Goal: Information Seeking & Learning: Compare options

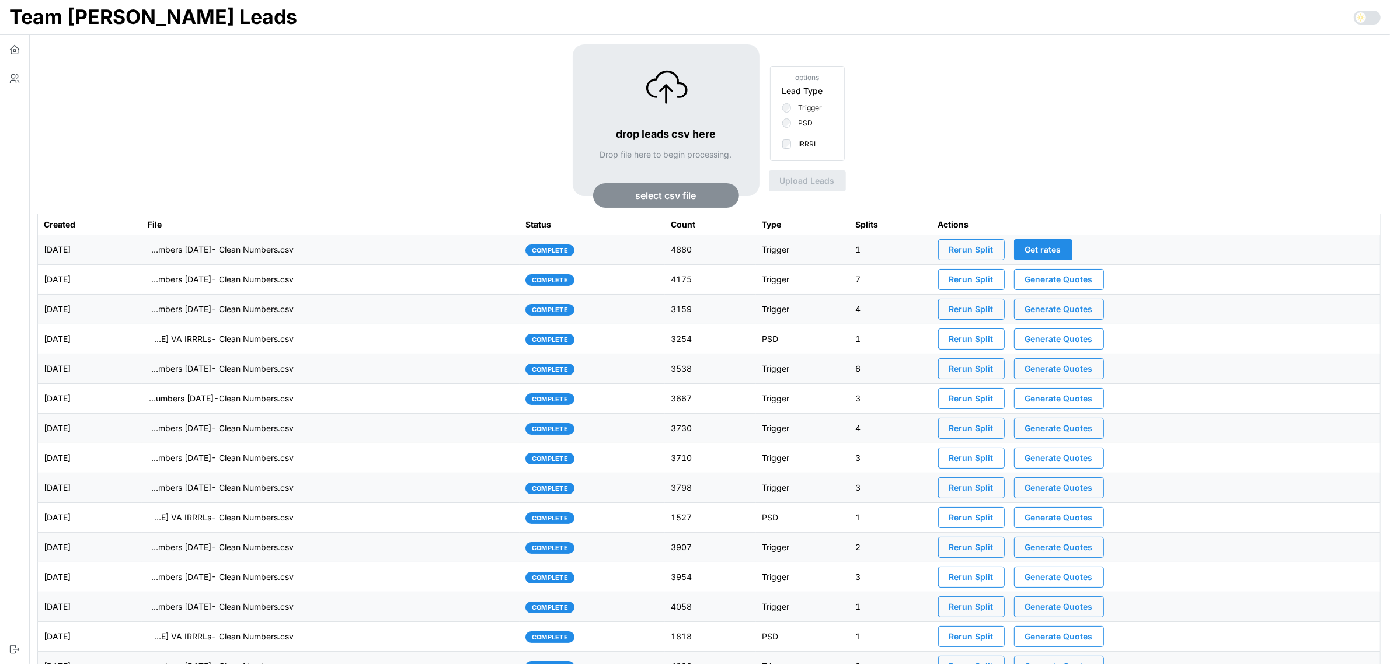
click at [378, 253] on td "imports/[PERSON_NAME]/1759153699897-TU Master List With Numbers [DATE]- Clean N…" at bounding box center [331, 250] width 378 height 30
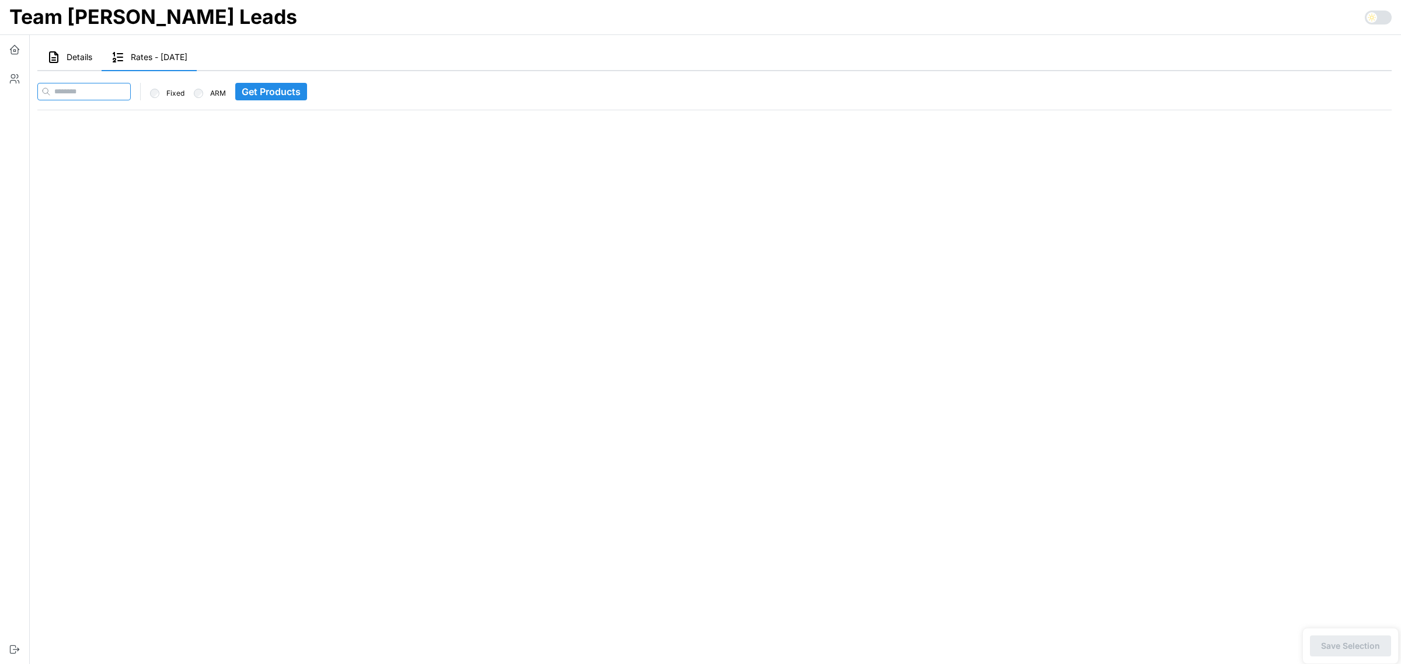
click at [96, 83] on input at bounding box center [83, 92] width 93 height 18
paste input "**********"
type input "**********"
click at [292, 95] on span "Get Products" at bounding box center [293, 91] width 59 height 16
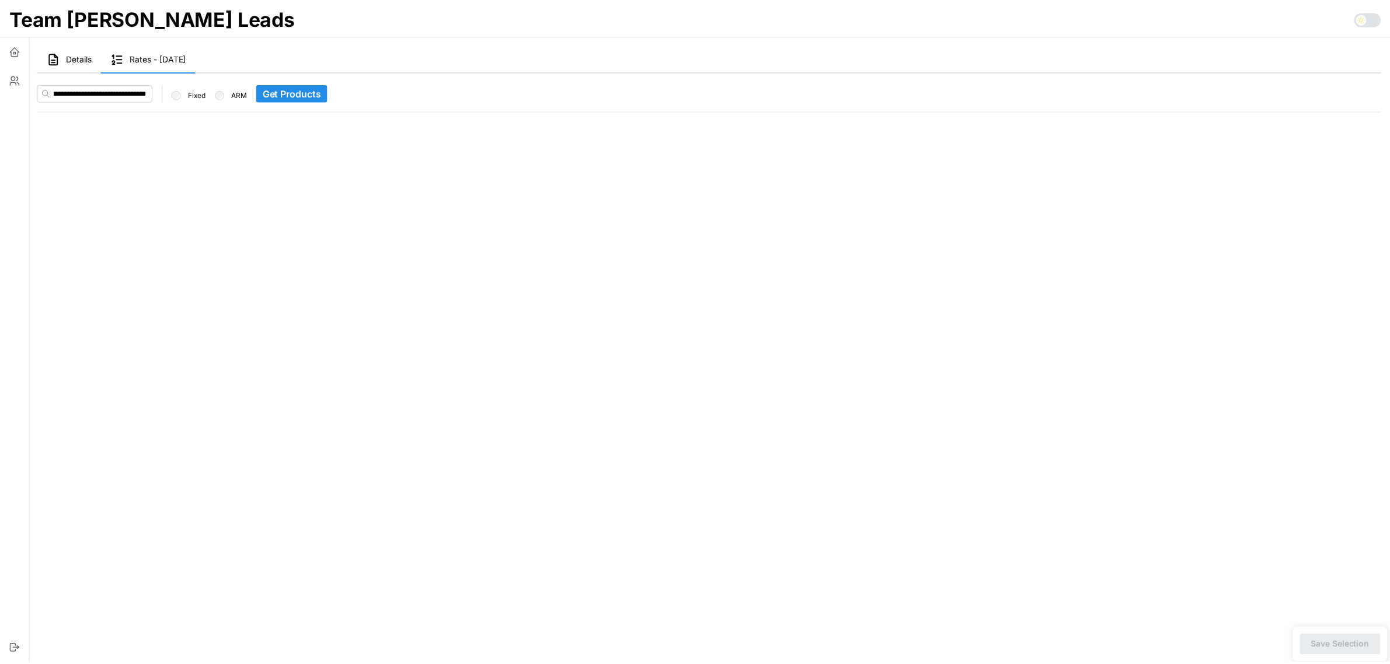
scroll to position [0, 0]
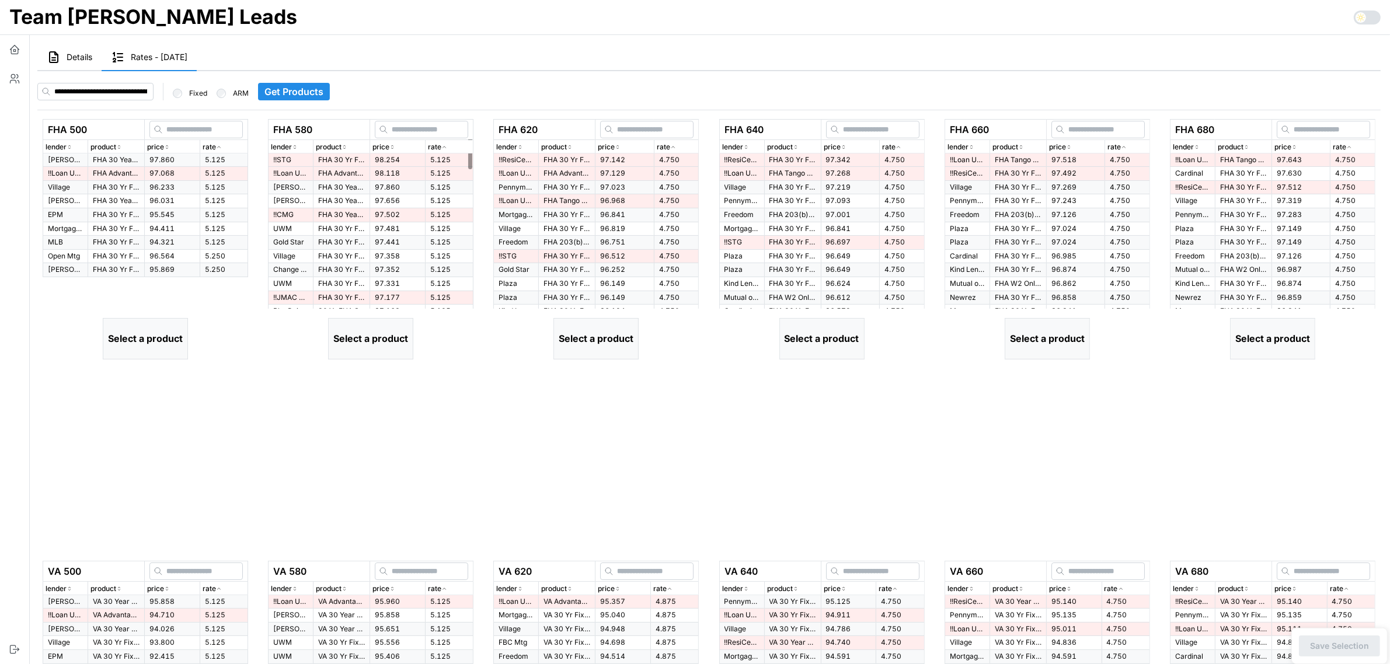
click at [290, 86] on span "Get Products" at bounding box center [293, 91] width 59 height 16
click at [173, 155] on td "97.860" at bounding box center [172, 159] width 55 height 13
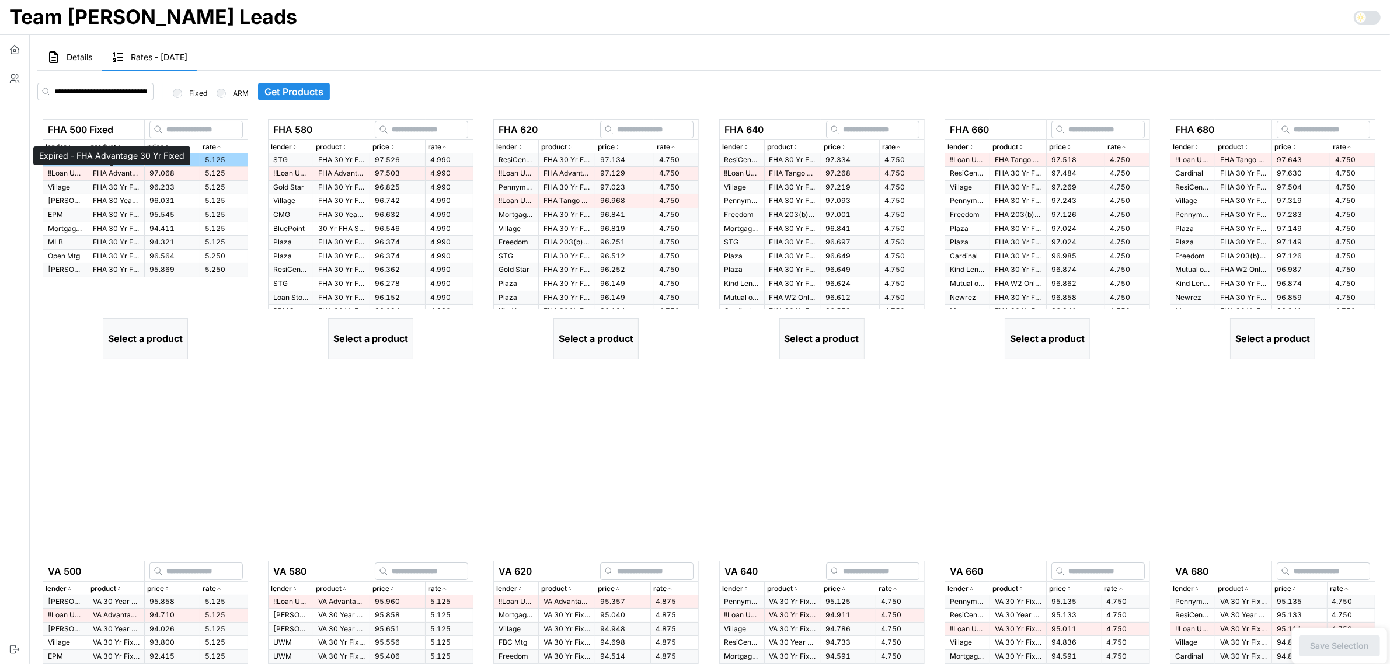
click at [123, 172] on p "FHA Advantage 30 Yr Fixed" at bounding box center [116, 174] width 47 height 10
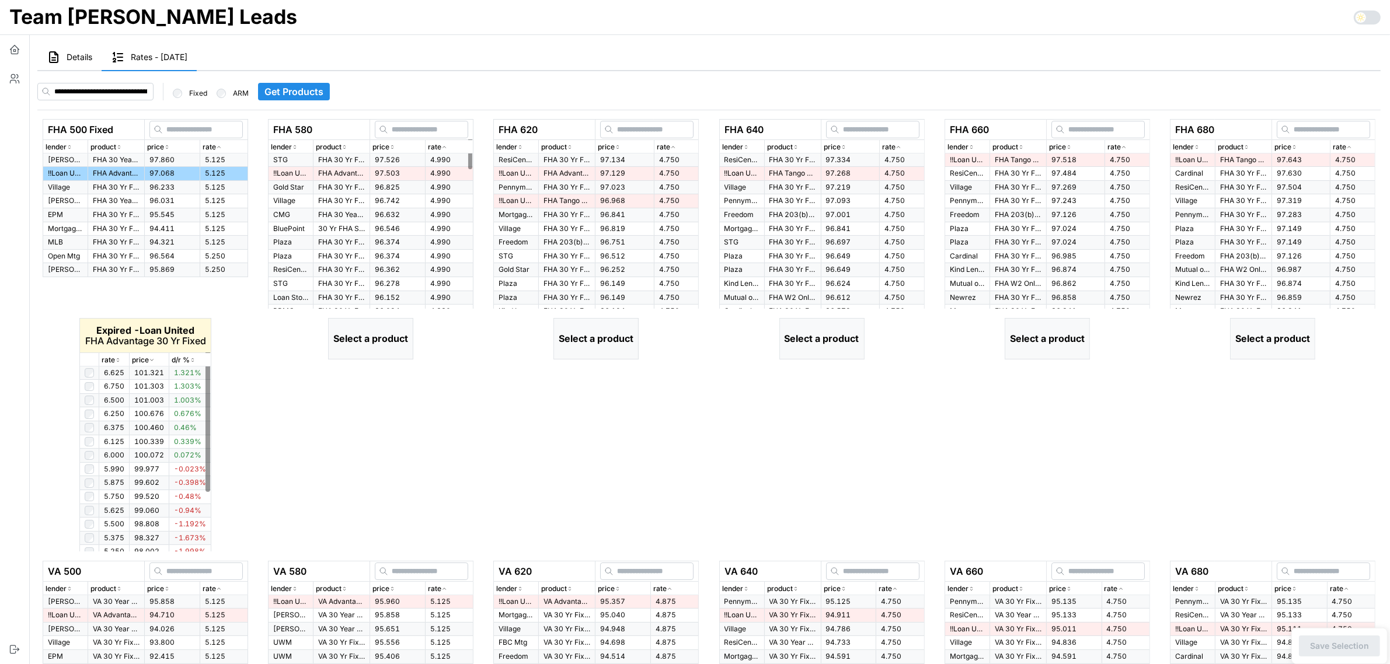
click at [116, 361] on icon "button" at bounding box center [118, 360] width 6 height 7
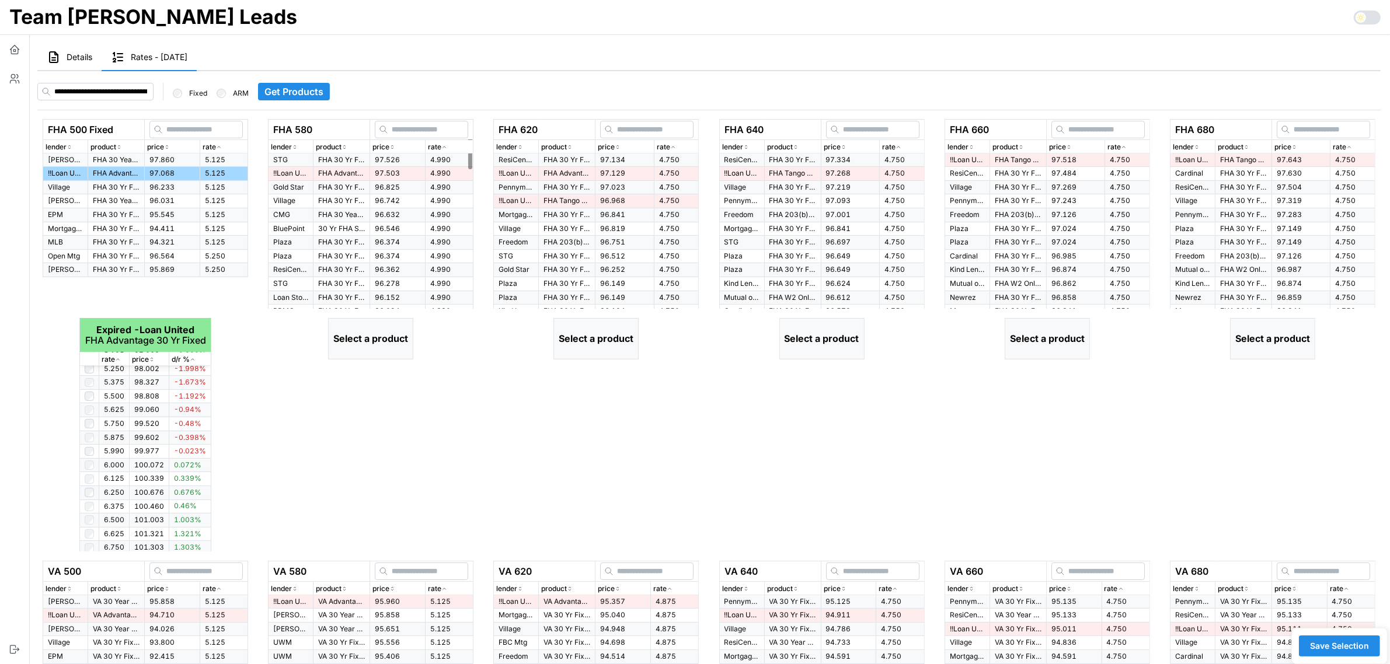
click at [445, 146] on icon "button" at bounding box center [444, 147] width 6 height 7
click at [393, 162] on span "97.526" at bounding box center [387, 159] width 25 height 9
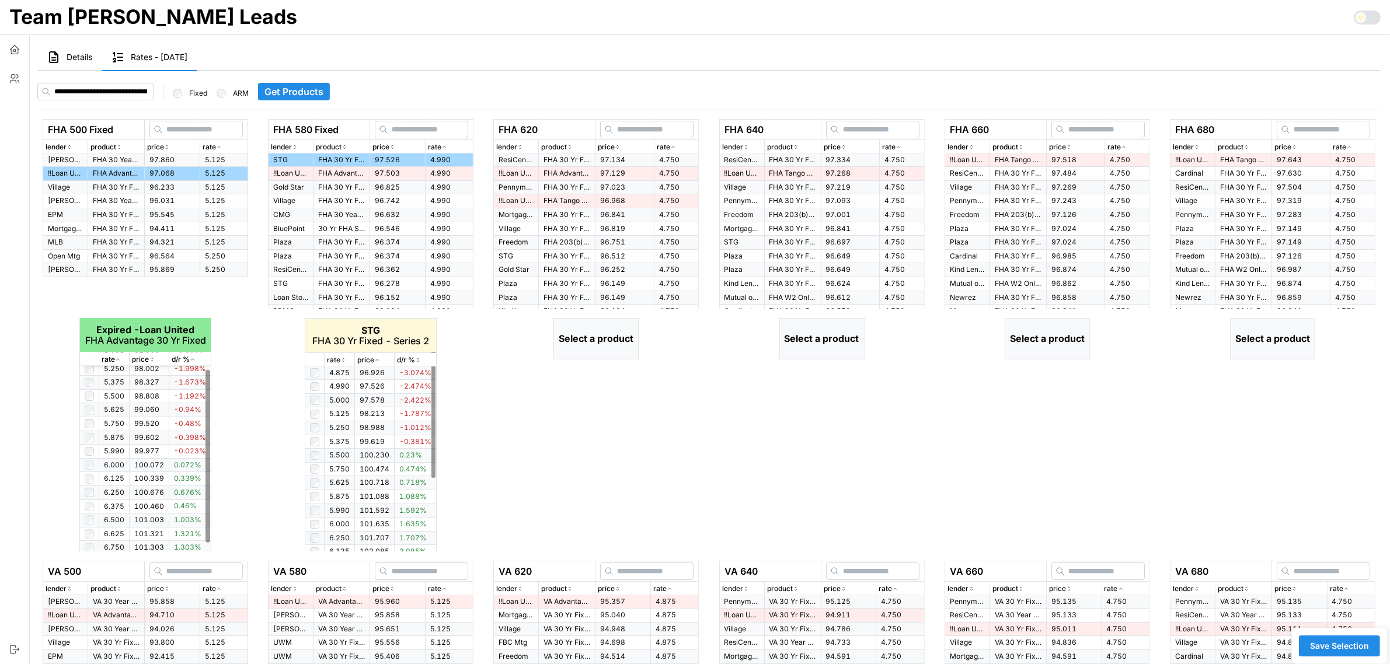
scroll to position [0, 0]
click at [338, 362] on p "rate" at bounding box center [333, 360] width 13 height 11
click at [341, 359] on icon "button" at bounding box center [343, 360] width 6 height 7
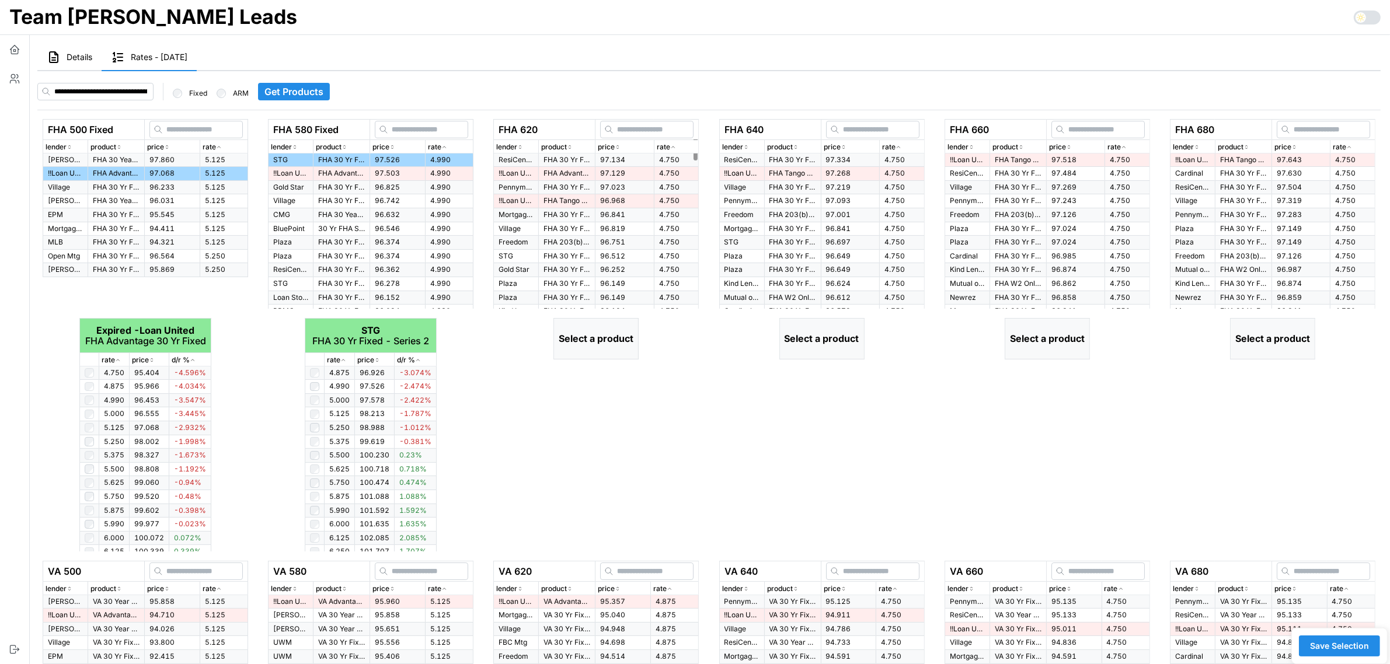
click at [670, 145] on icon "button" at bounding box center [673, 147] width 6 height 7
click at [671, 145] on icon "button" at bounding box center [673, 147] width 6 height 7
click at [549, 158] on p "FHA 30 Yr Fixed" at bounding box center [566, 160] width 47 height 10
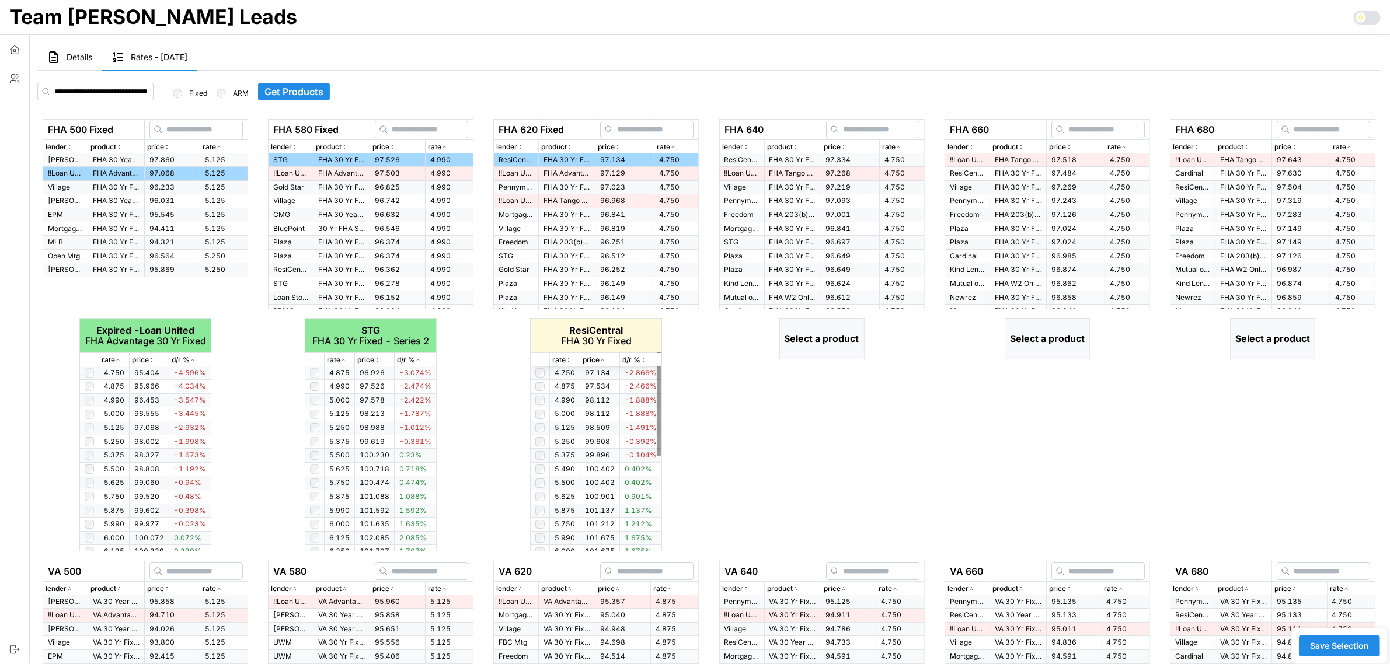
scroll to position [73, 0]
click at [569, 359] on icon "button" at bounding box center [568, 360] width 6 height 7
click at [849, 159] on td "97.334" at bounding box center [850, 159] width 58 height 13
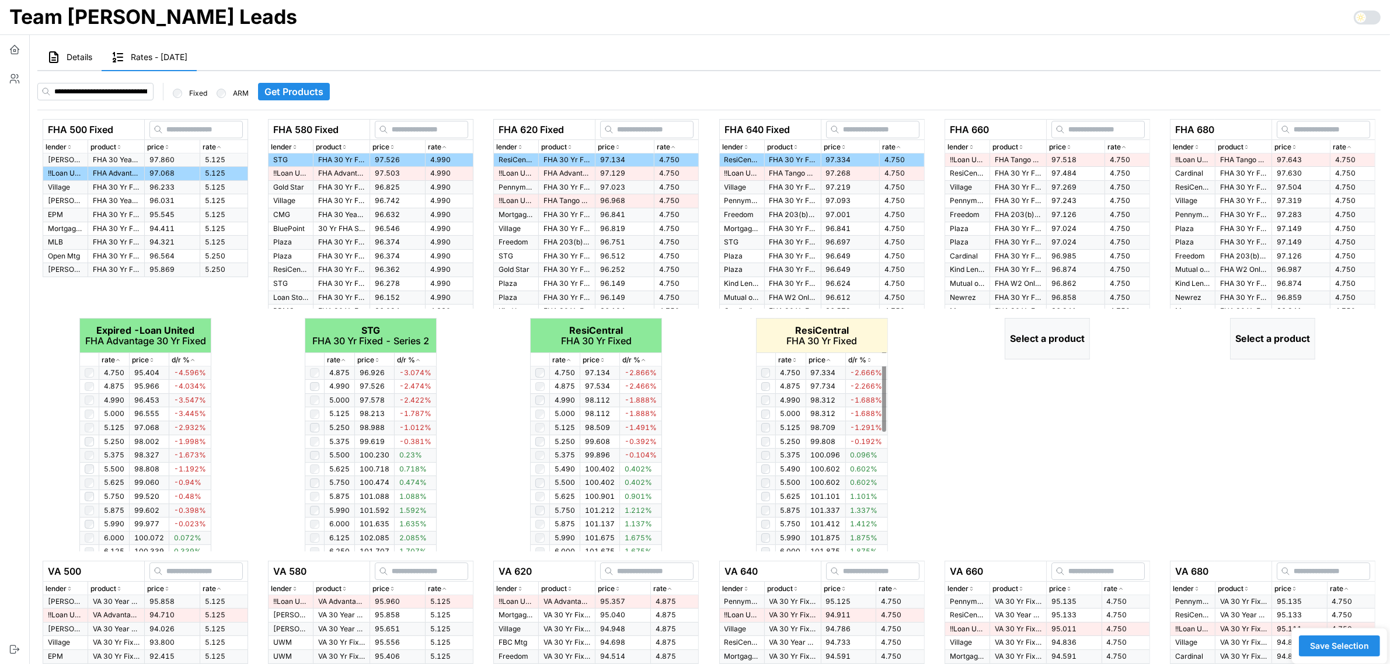
click at [794, 359] on icon "button" at bounding box center [794, 360] width 6 height 7
click at [794, 359] on icon "button" at bounding box center [794, 360] width 3 height 2
click at [792, 359] on icon "button" at bounding box center [794, 360] width 6 height 7
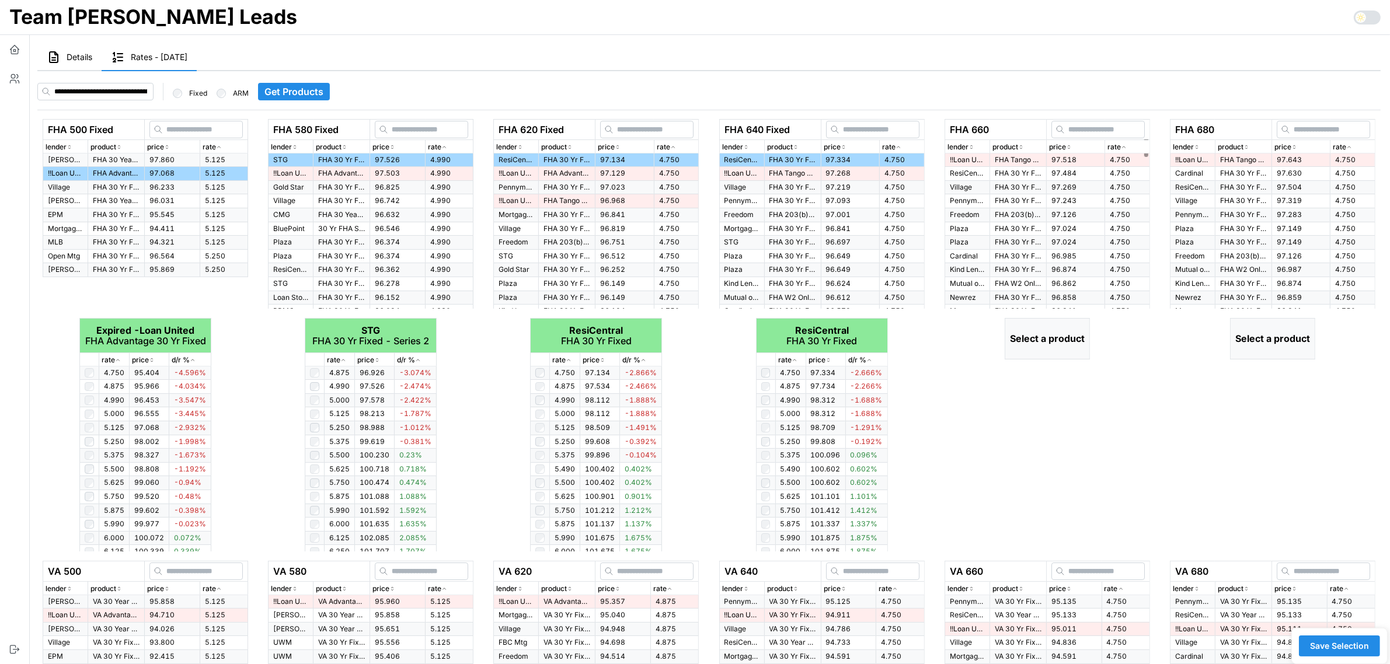
click at [1078, 160] on td "97.518" at bounding box center [1075, 159] width 58 height 13
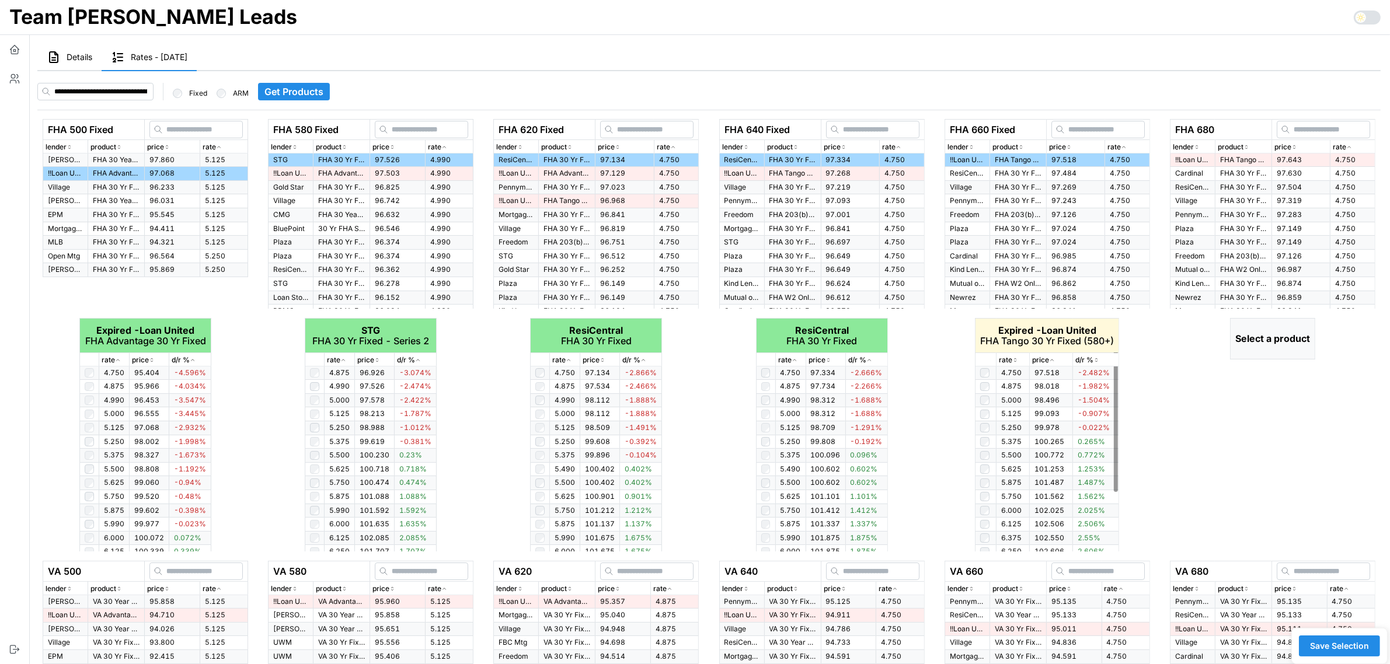
click at [1013, 361] on icon "button" at bounding box center [1015, 360] width 6 height 7
click at [1014, 360] on icon "button" at bounding box center [1015, 360] width 6 height 7
click at [1014, 360] on icon "button" at bounding box center [1015, 360] width 3 height 2
click at [1349, 149] on icon "button" at bounding box center [1349, 147] width 6 height 7
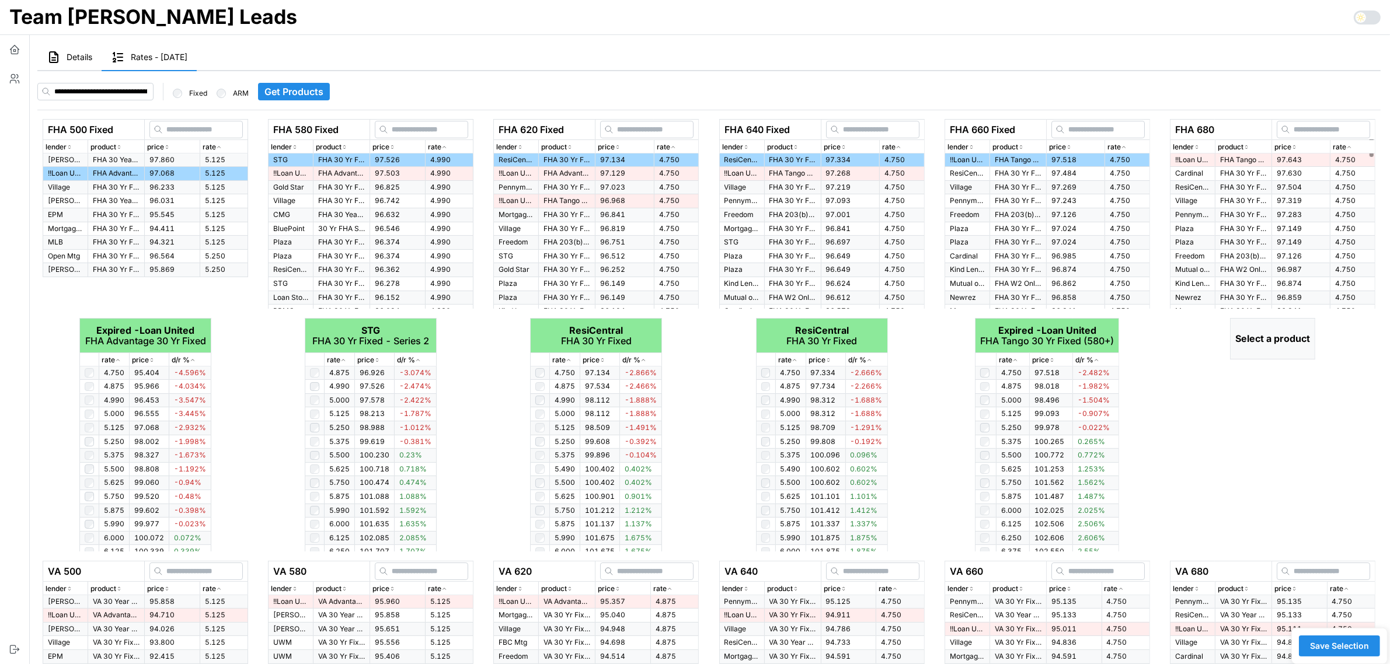
click at [1280, 161] on span "97.643" at bounding box center [1288, 159] width 25 height 9
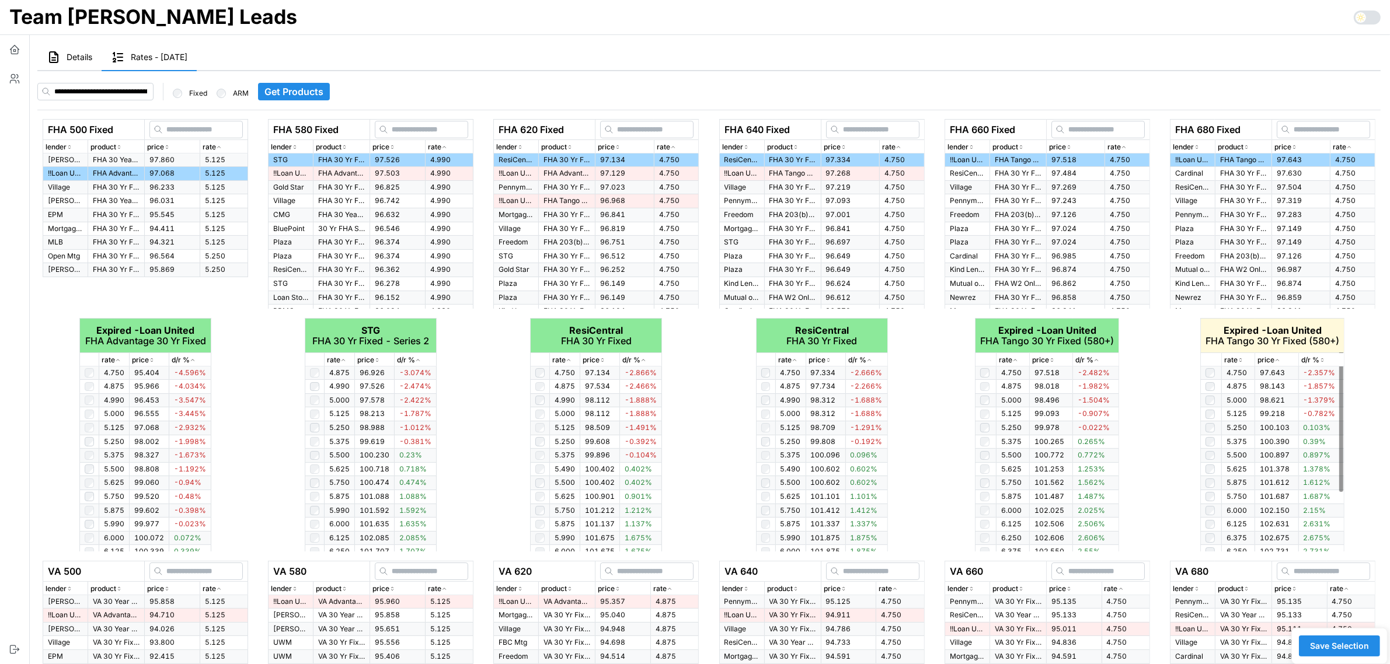
click at [1238, 357] on icon "button" at bounding box center [1240, 360] width 6 height 7
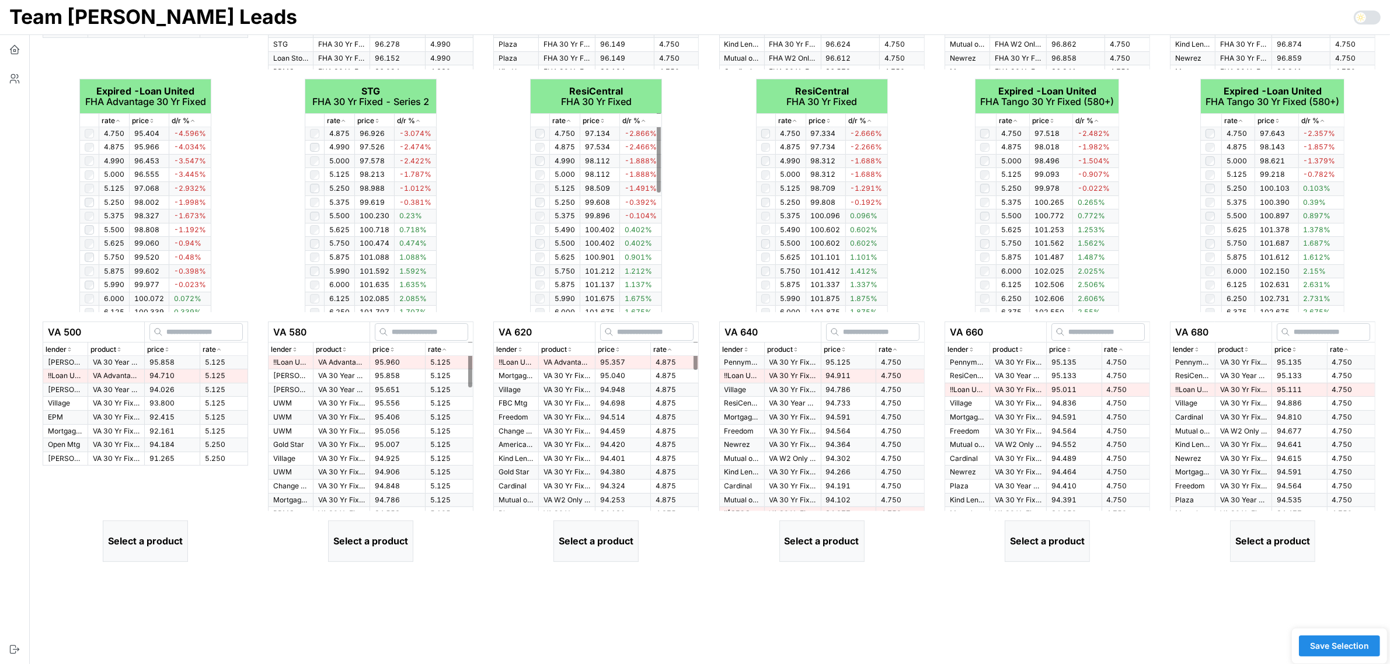
scroll to position [347, 0]
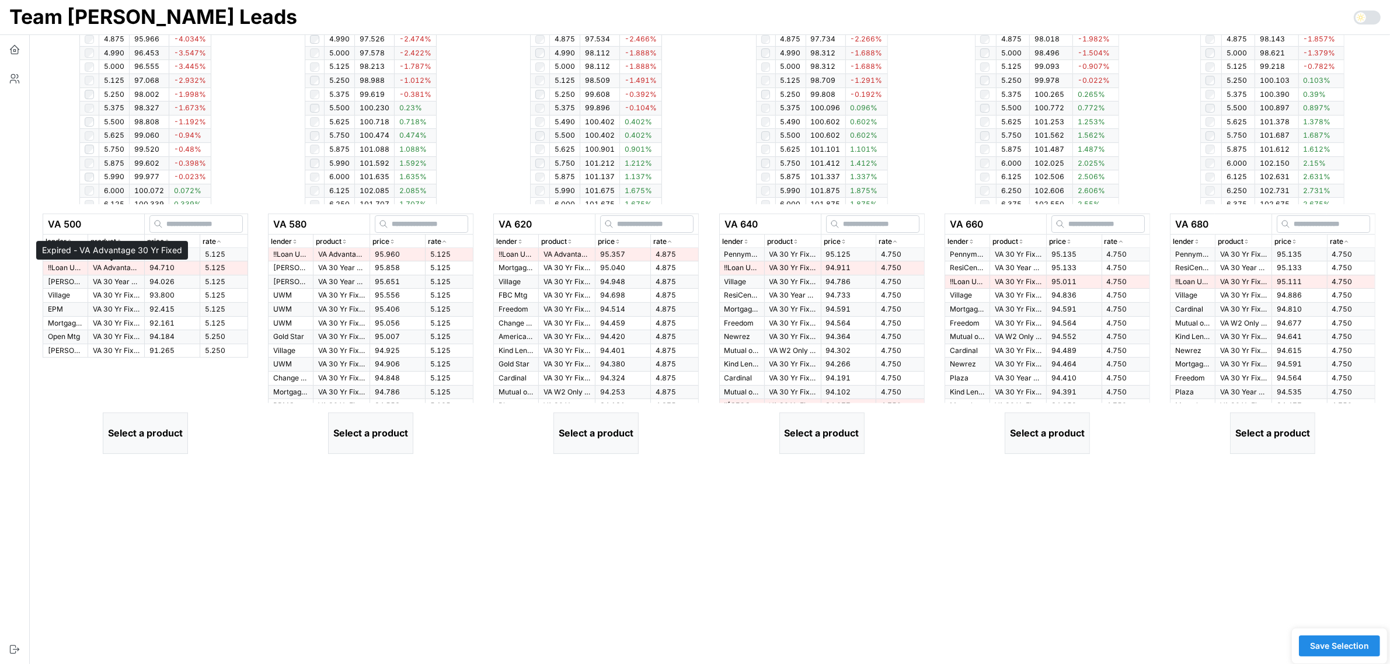
click at [107, 270] on p "VA Advantage 30 Yr Fixed" at bounding box center [116, 268] width 47 height 10
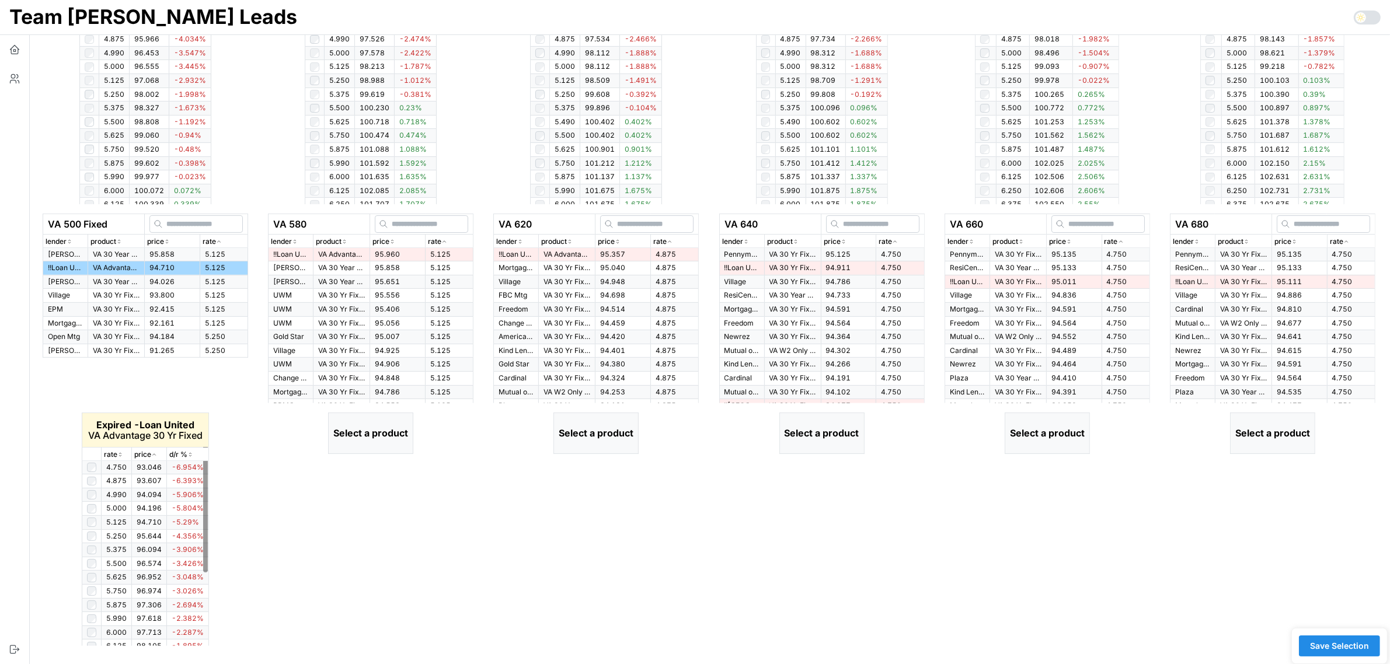
click at [117, 453] on icon "button" at bounding box center [120, 454] width 6 height 7
click at [126, 450] on div "rate" at bounding box center [116, 454] width 25 height 11
click at [126, 451] on div "rate" at bounding box center [116, 454] width 25 height 11
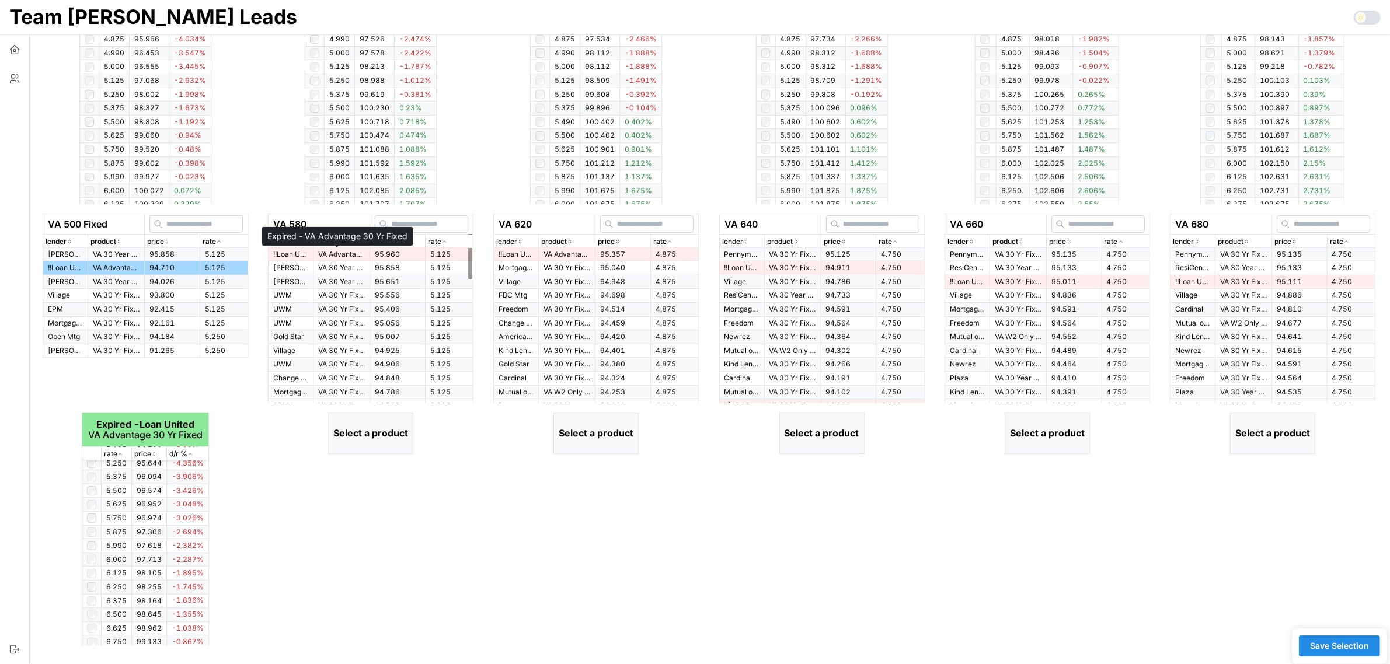
click at [343, 255] on p "VA Advantage 30 Yr Fixed" at bounding box center [341, 255] width 47 height 10
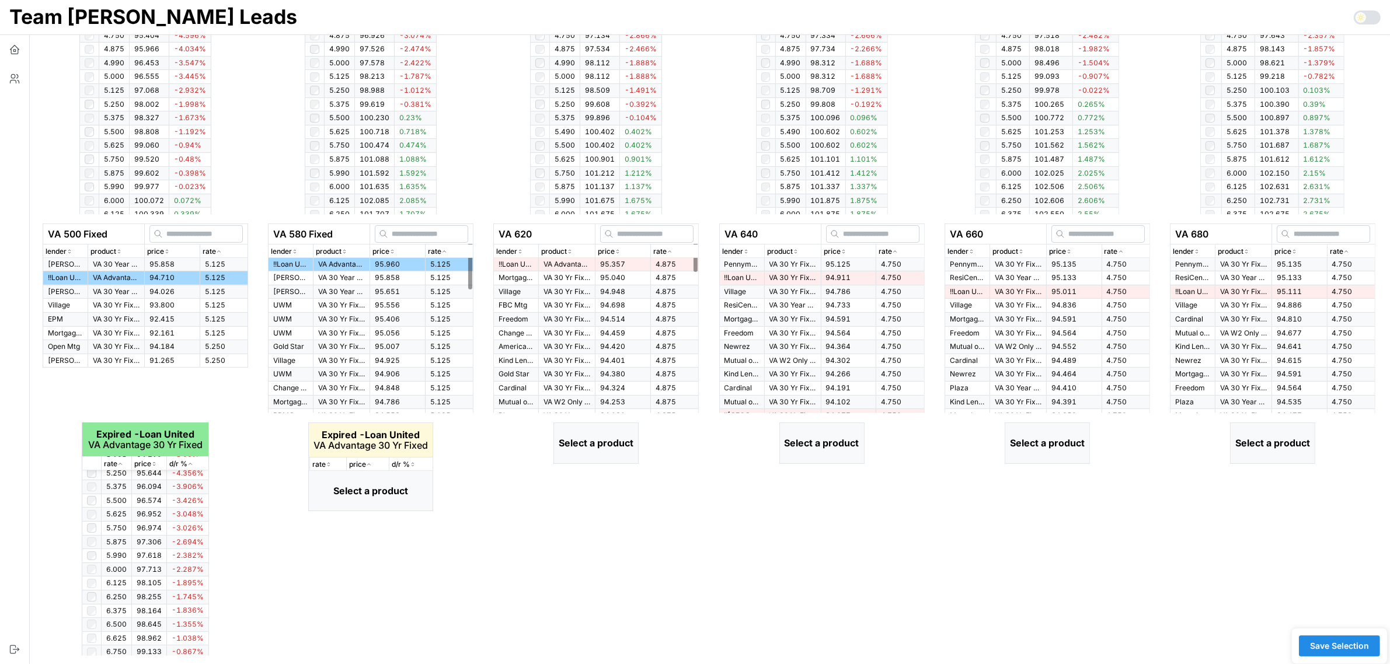
scroll to position [357, 0]
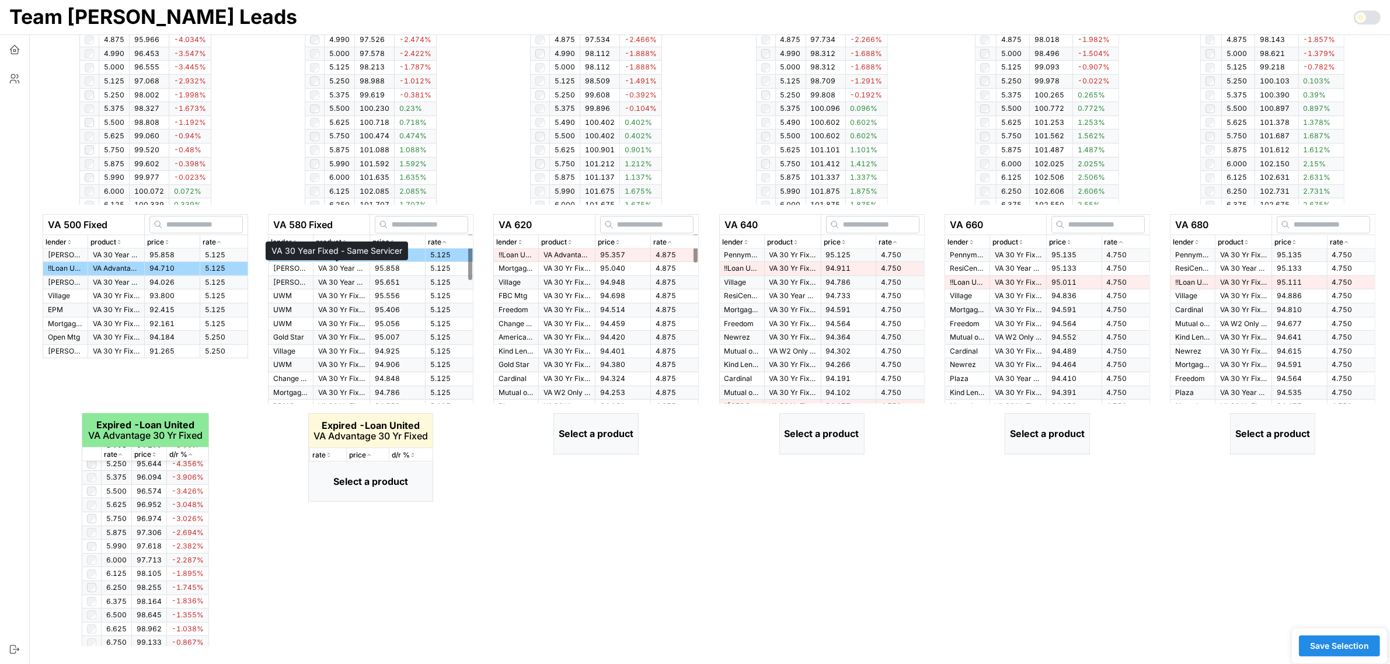
click at [330, 267] on p "VA 30 Year Fixed - Same Servicer" at bounding box center [341, 269] width 47 height 10
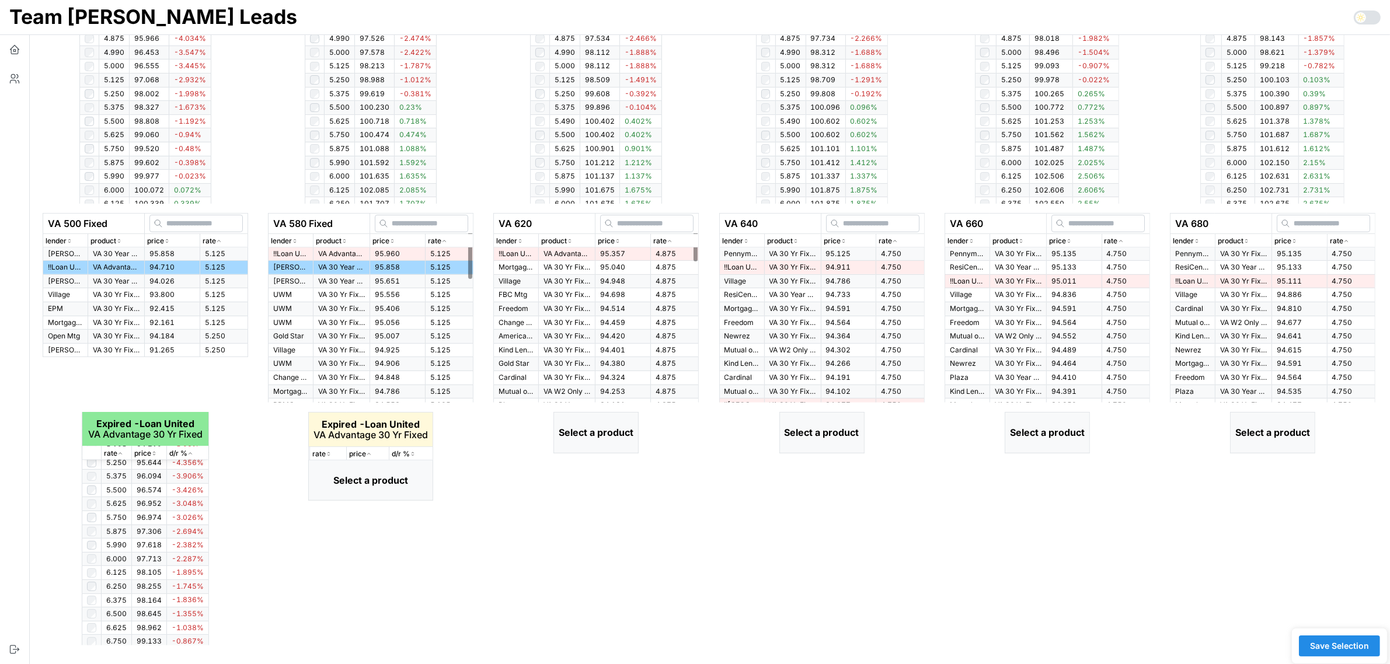
scroll to position [347, 0]
click at [342, 257] on p "VA Advantage 30 Yr Fixed" at bounding box center [341, 255] width 47 height 10
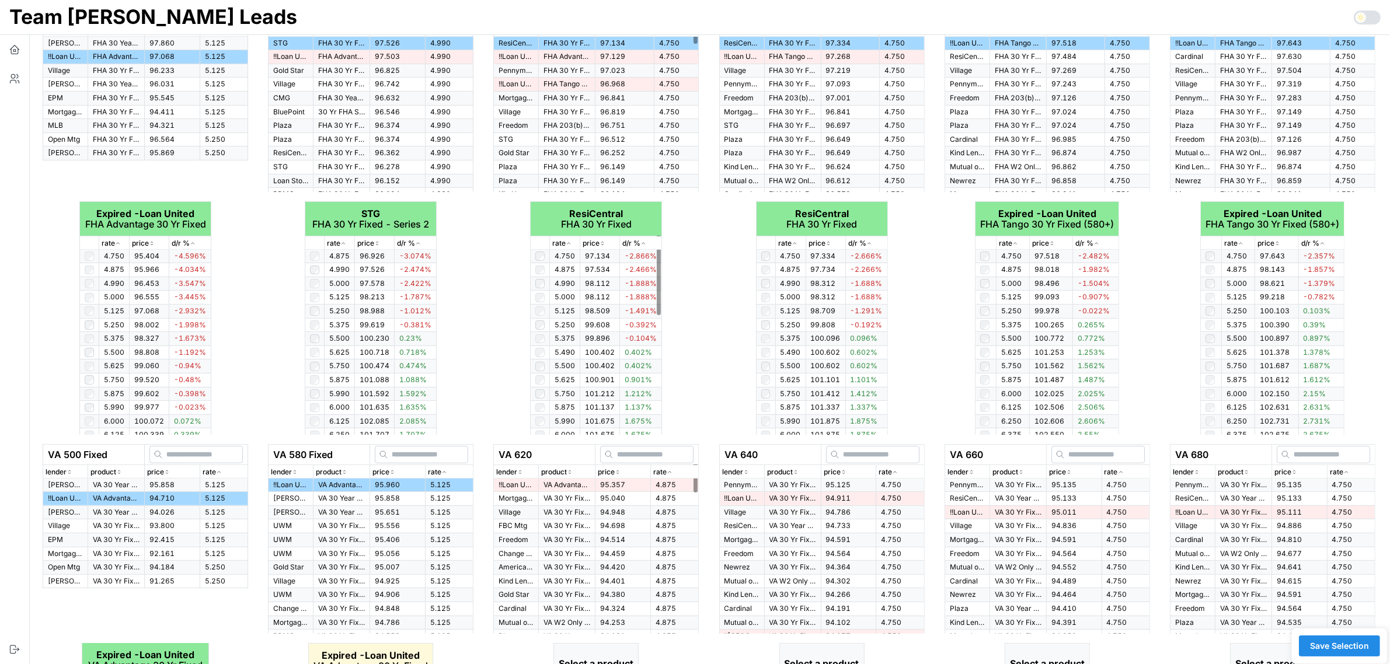
scroll to position [357, 0]
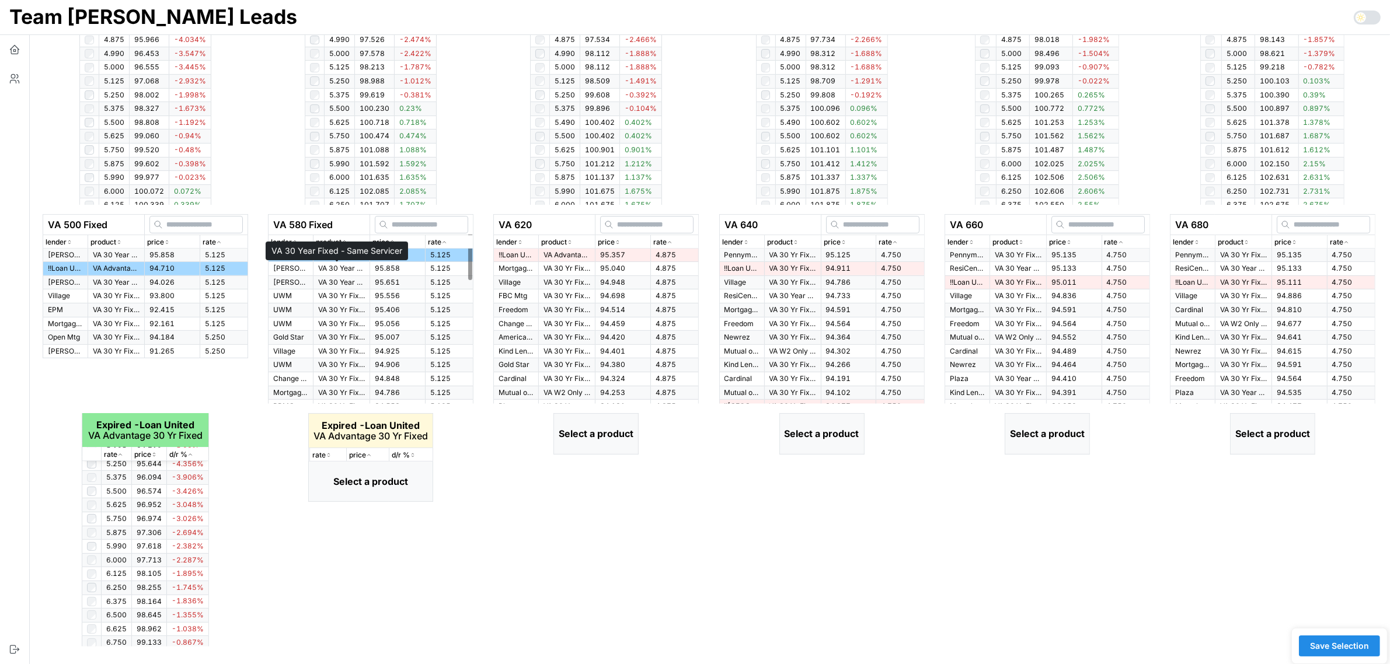
click at [352, 269] on p "VA 30 Year Fixed - Same Servicer" at bounding box center [341, 269] width 47 height 10
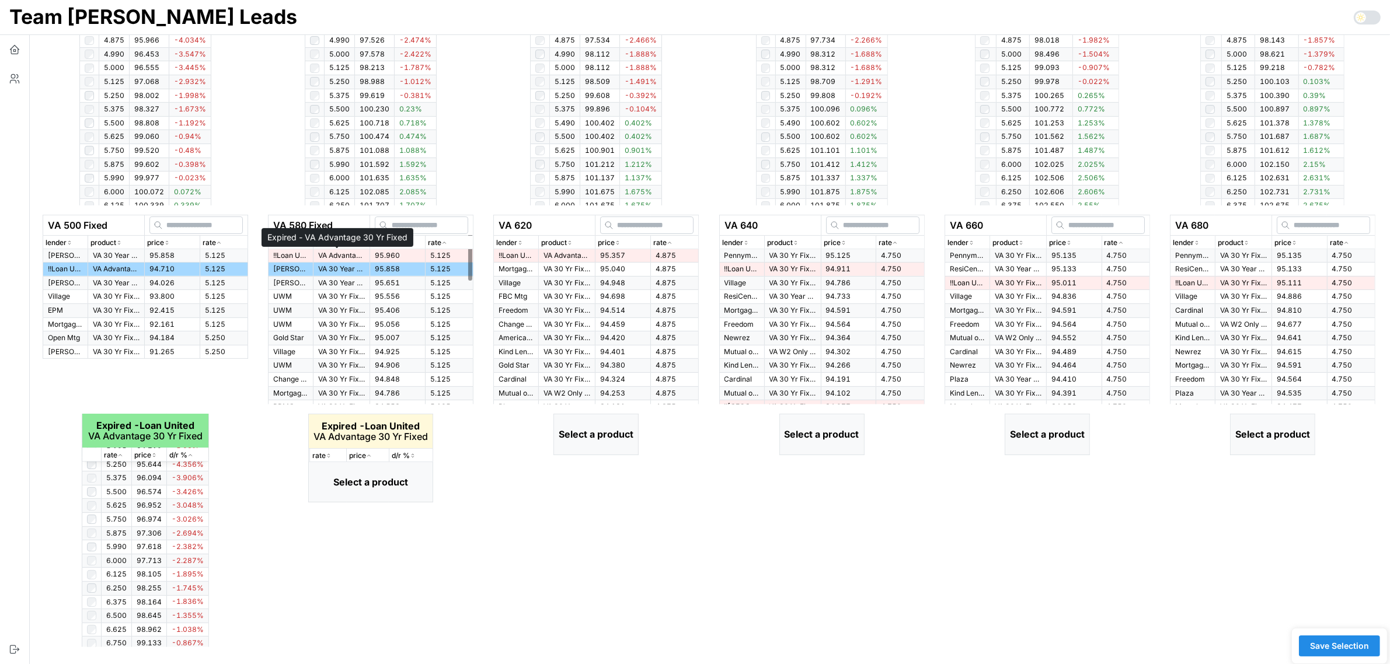
click at [351, 251] on p "VA Advantage 30 Yr Fixed" at bounding box center [341, 256] width 47 height 10
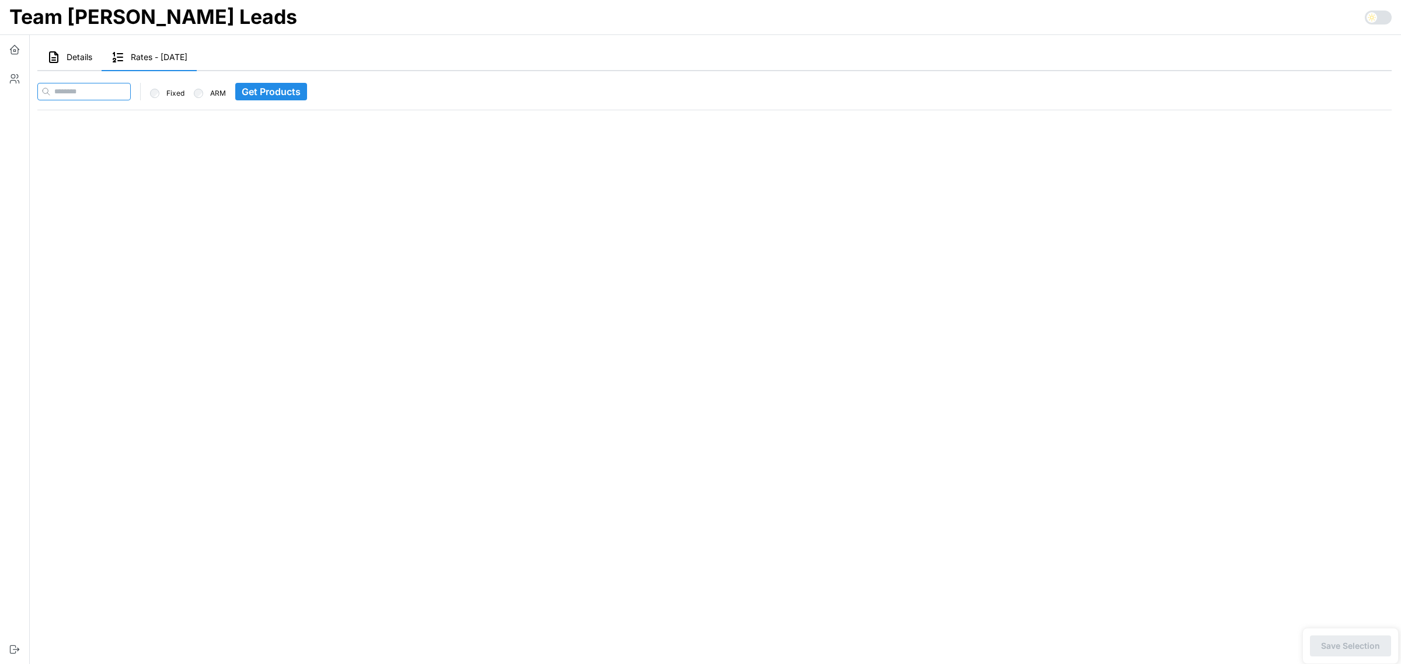
click at [110, 90] on input at bounding box center [83, 92] width 93 height 18
click at [103, 89] on input at bounding box center [83, 92] width 93 height 18
paste input "**********"
type input "**********"
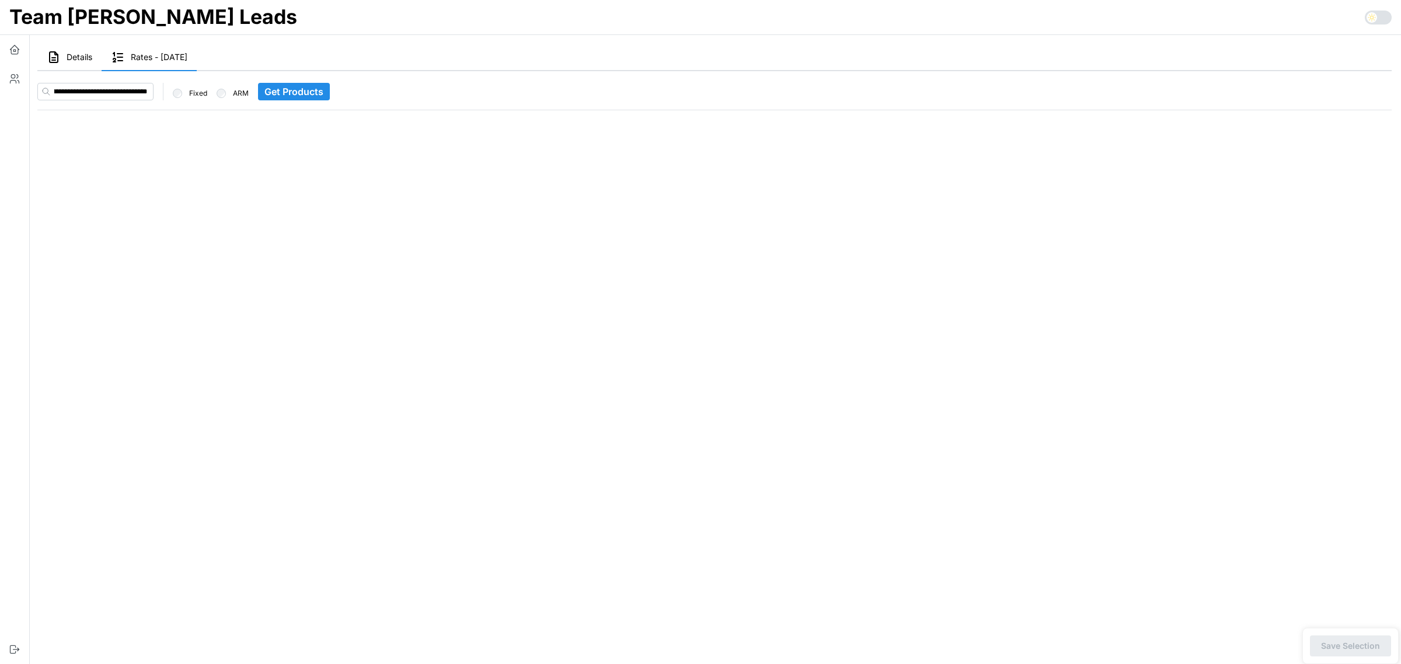
click at [292, 93] on span "Get Products" at bounding box center [293, 91] width 59 height 16
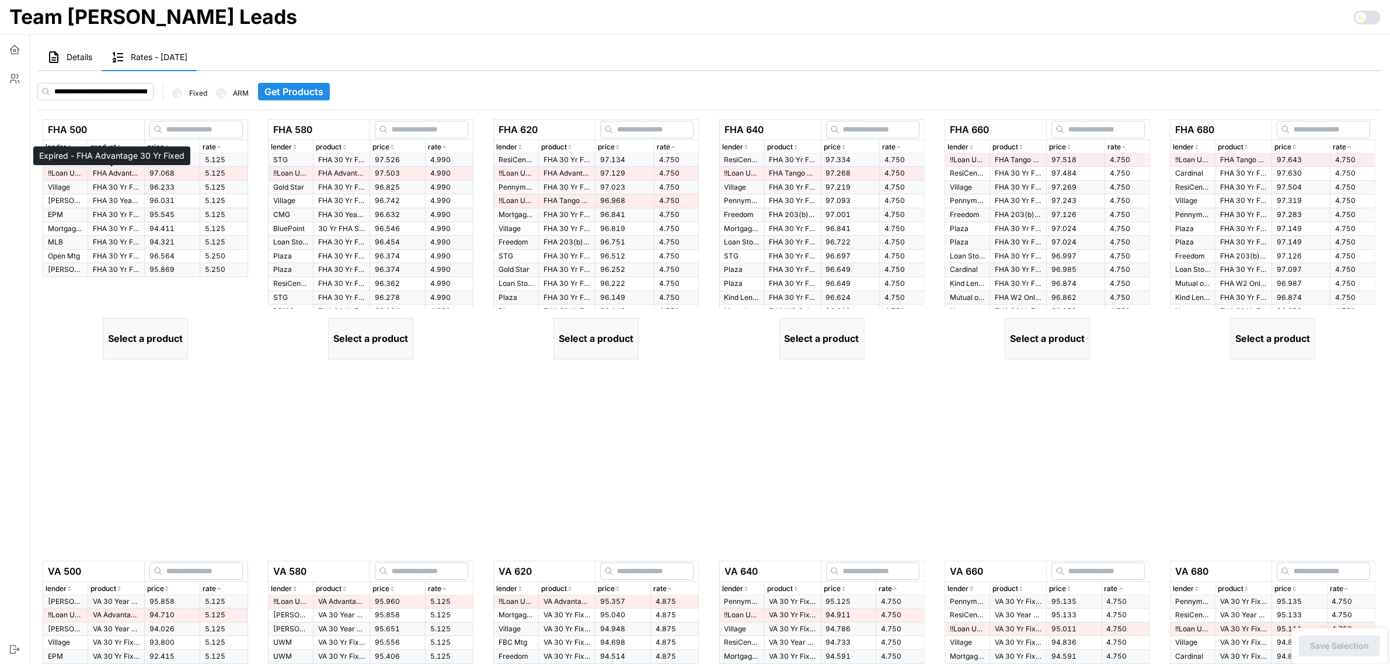
click at [100, 171] on p "FHA Advantage 30 Yr Fixed" at bounding box center [116, 174] width 47 height 10
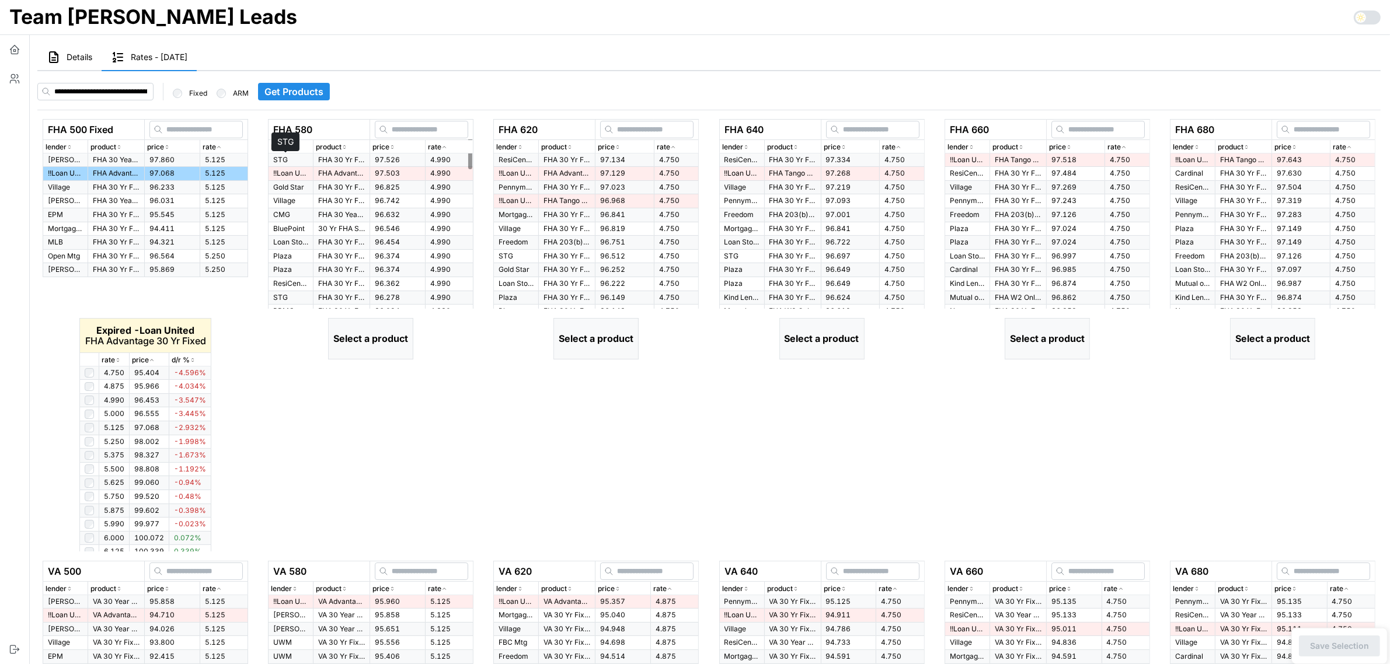
click at [295, 156] on p "STG" at bounding box center [290, 160] width 35 height 10
click at [121, 361] on div "rate" at bounding box center [114, 360] width 25 height 11
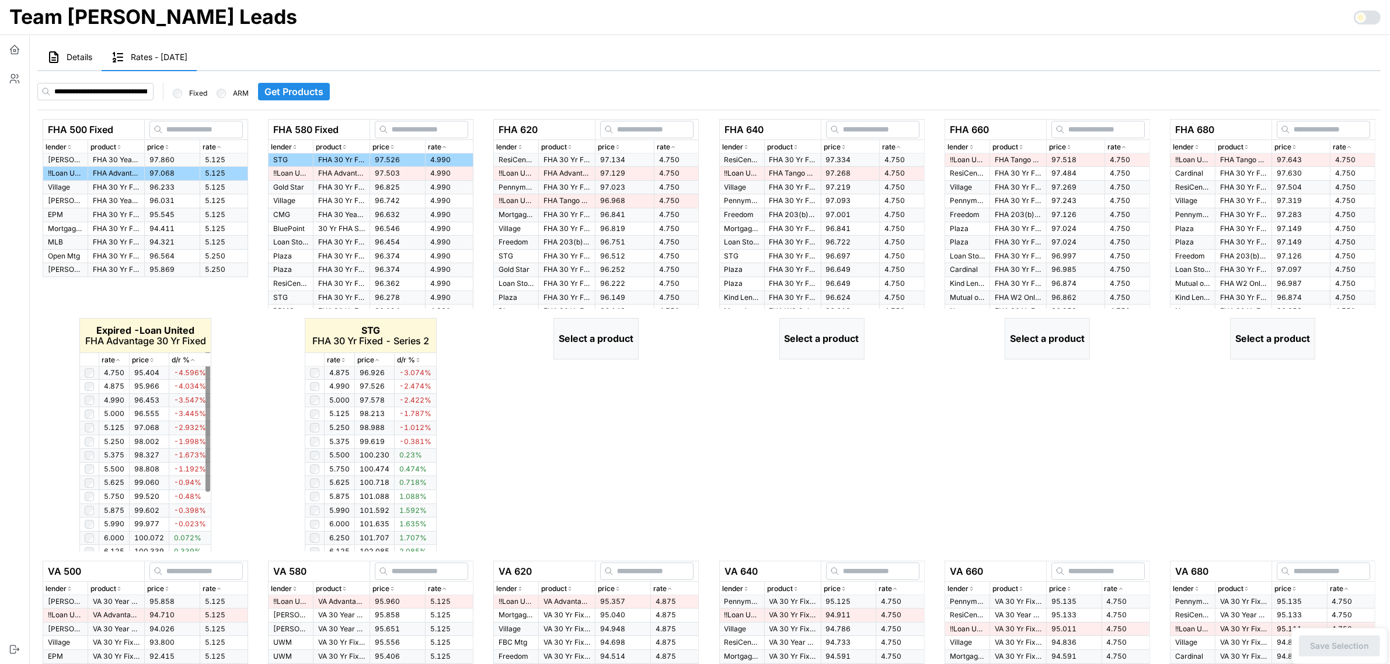
click at [115, 362] on icon "button" at bounding box center [118, 360] width 6 height 7
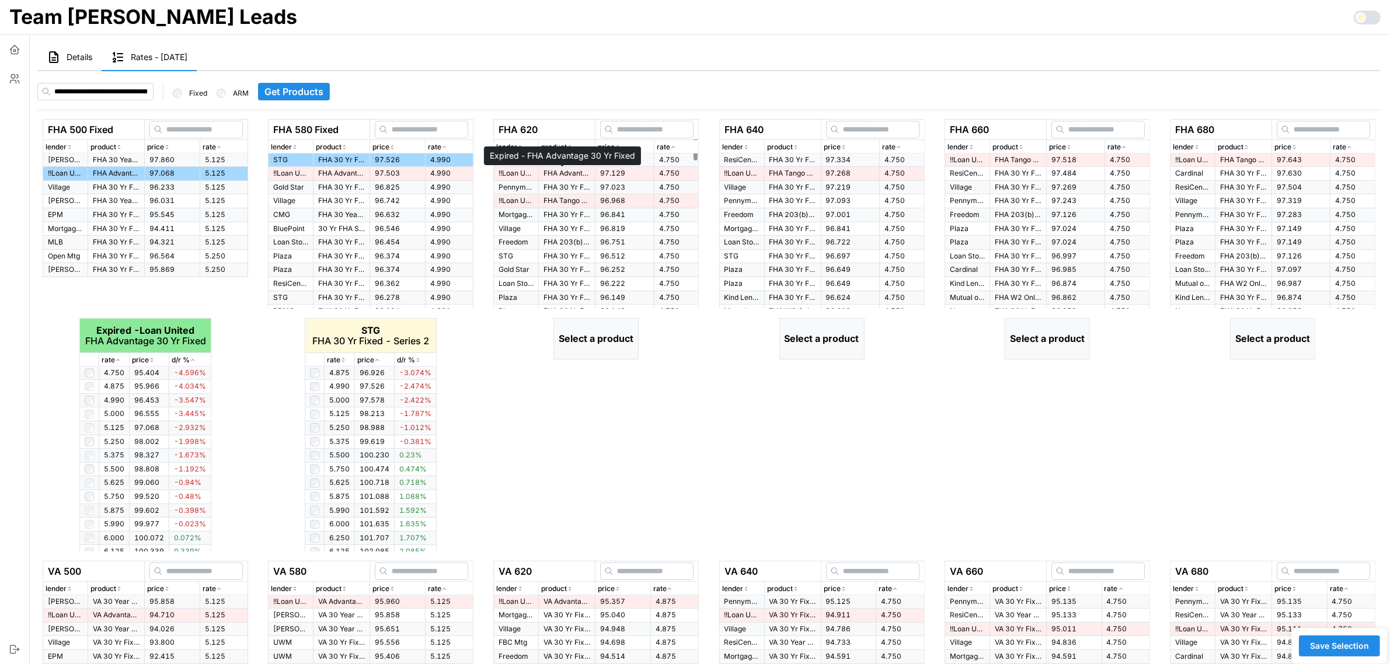
click at [563, 175] on p "FHA Advantage 30 Yr Fixed" at bounding box center [566, 174] width 47 height 10
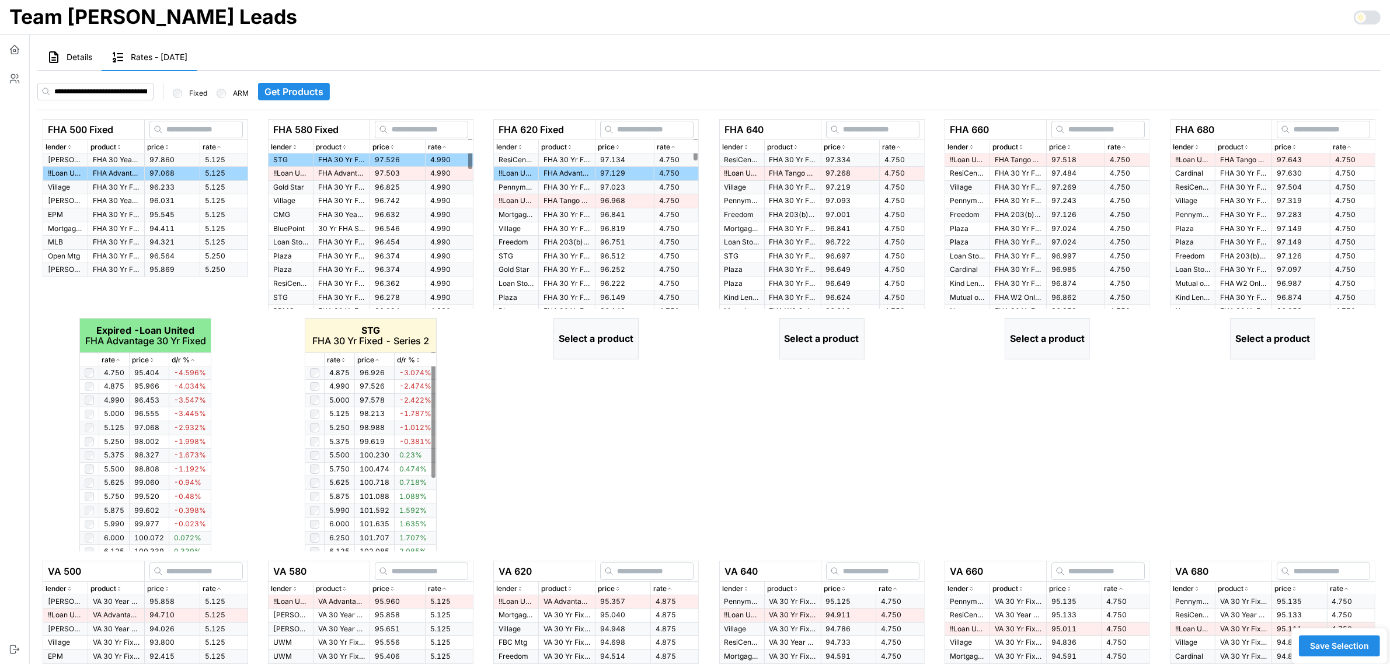
click at [345, 358] on icon "button" at bounding box center [343, 360] width 6 height 7
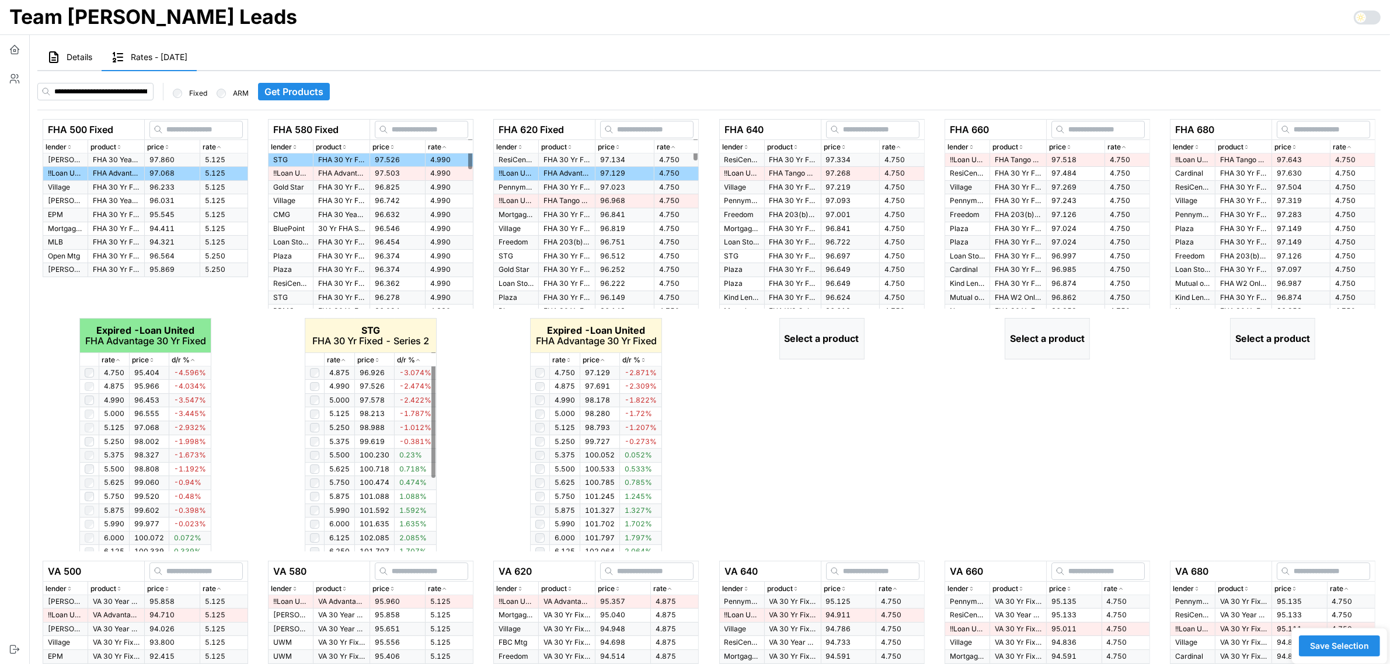
click at [344, 358] on icon "button" at bounding box center [343, 360] width 6 height 7
click at [567, 360] on icon "button" at bounding box center [568, 360] width 6 height 7
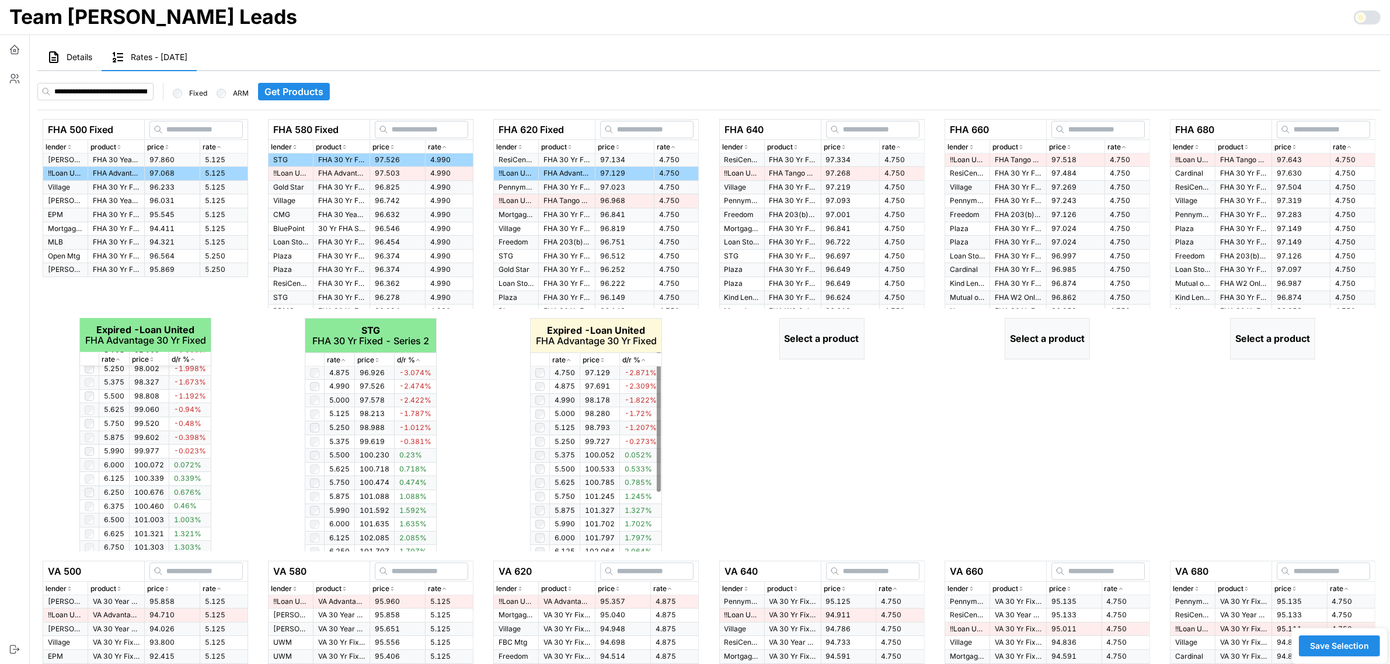
click at [567, 360] on icon "button" at bounding box center [568, 360] width 6 height 7
click at [567, 360] on icon "button" at bounding box center [568, 360] width 3 height 2
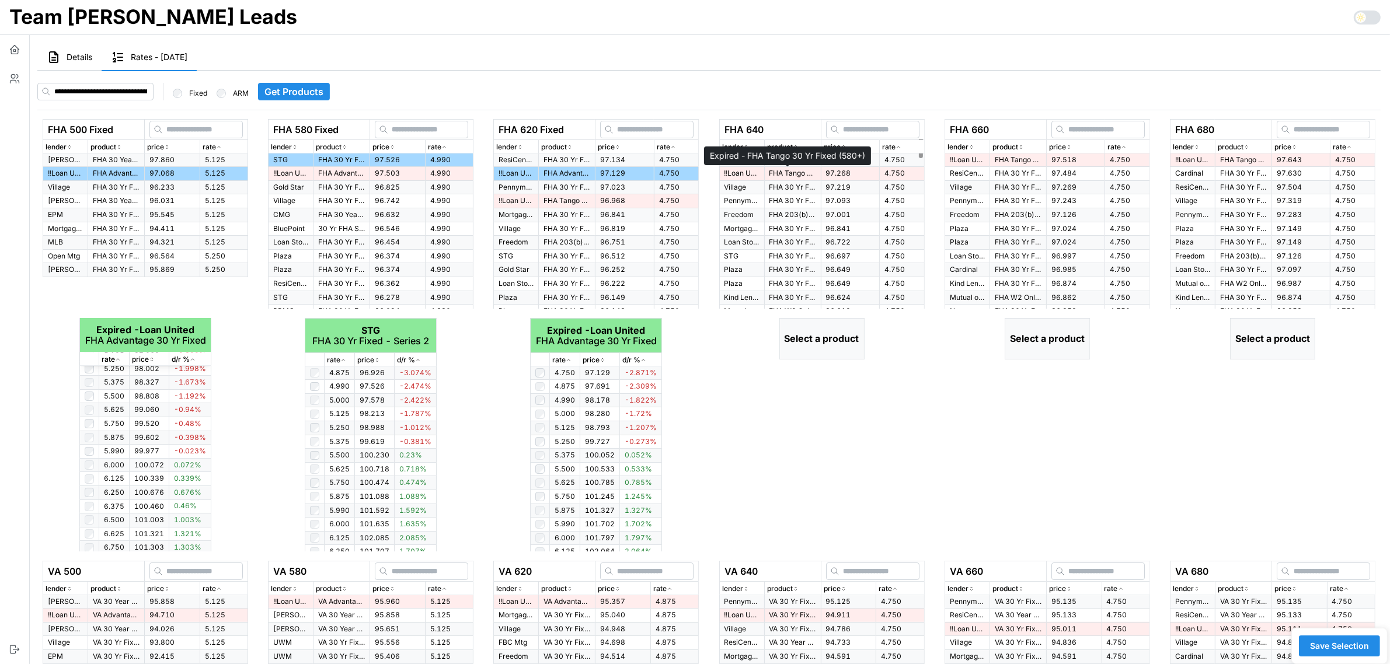
click at [786, 169] on p "FHA Tango 30 Yr Fixed (580+)" at bounding box center [792, 174] width 47 height 10
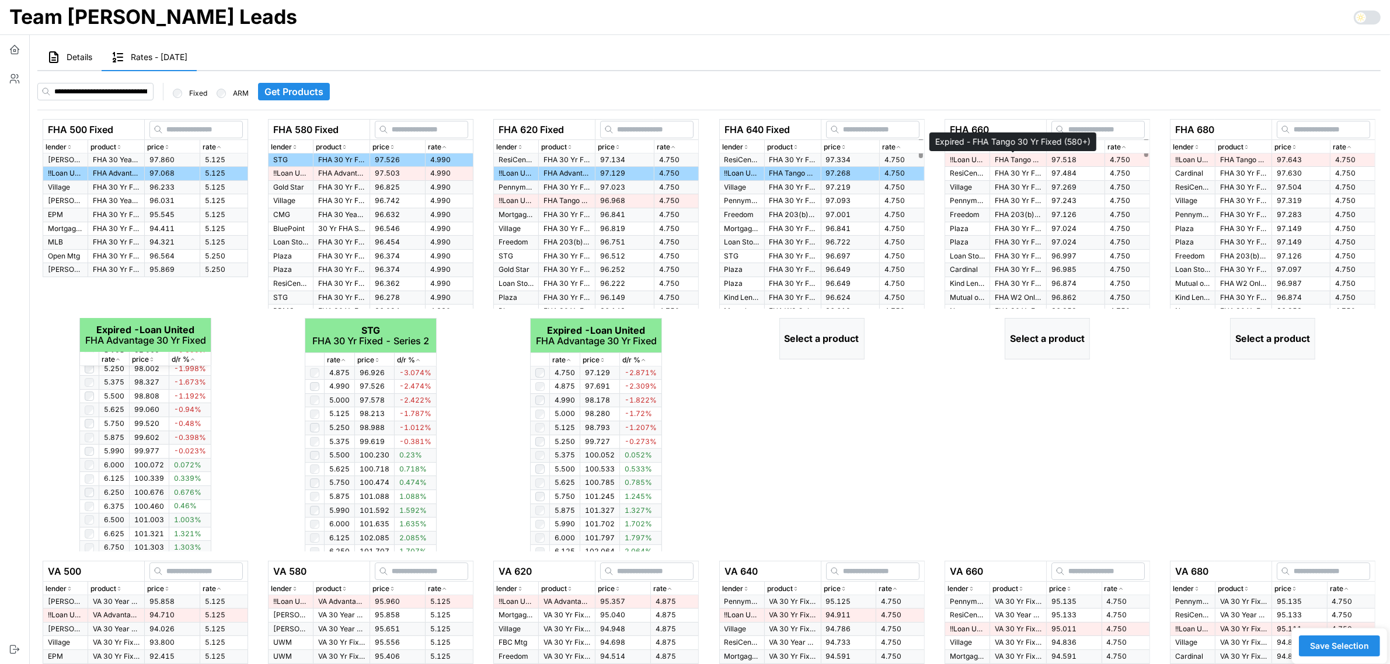
click at [1010, 156] on p "FHA Tango 30 Yr Fixed (580+)" at bounding box center [1017, 160] width 47 height 10
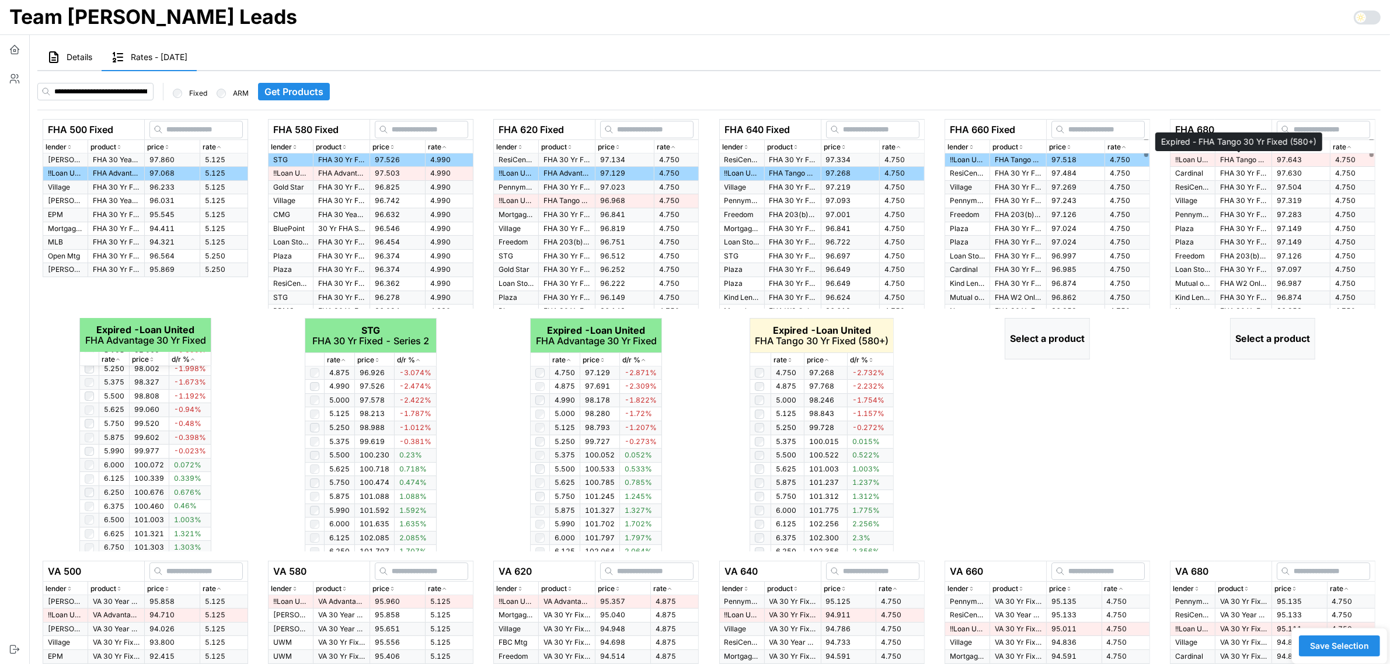
click at [1230, 162] on p "FHA Tango 30 Yr Fixed (580+)" at bounding box center [1243, 160] width 47 height 10
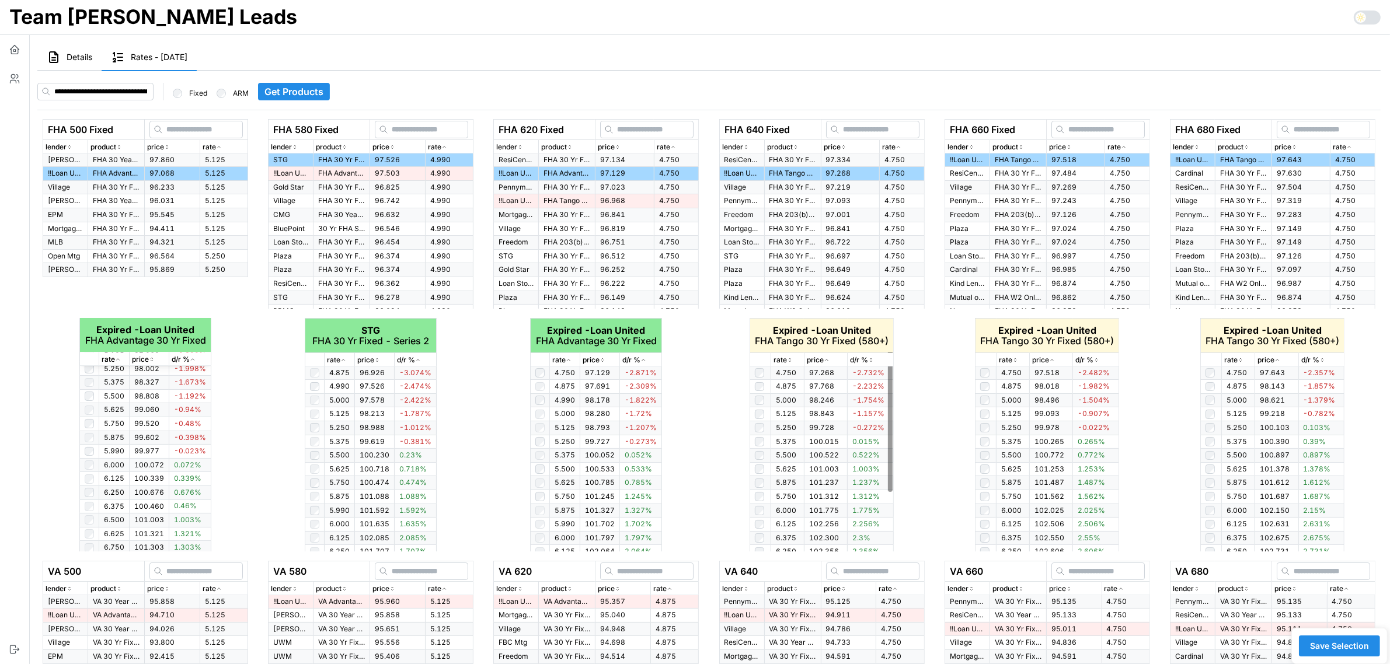
click at [789, 355] on div "rate" at bounding box center [787, 360] width 28 height 11
click at [789, 357] on icon "button" at bounding box center [790, 360] width 6 height 7
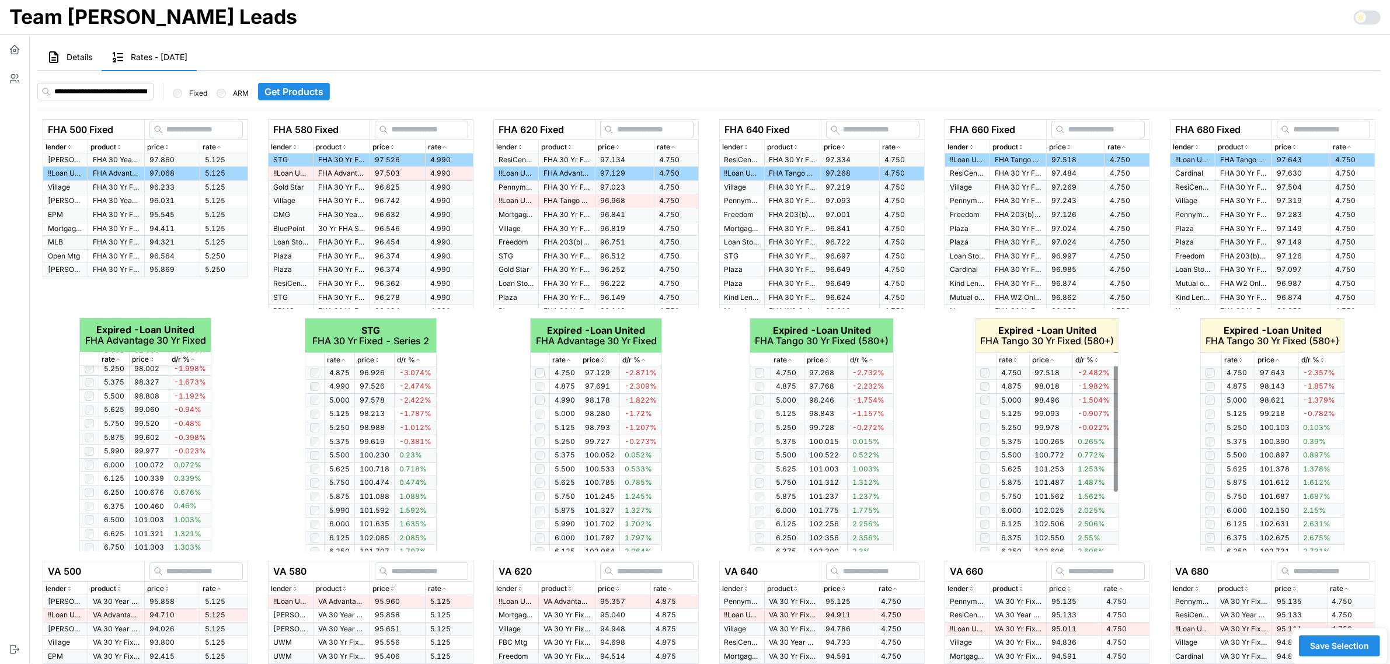
click at [1008, 362] on p "rate" at bounding box center [1005, 360] width 13 height 11
click at [1008, 361] on p "rate" at bounding box center [1005, 360] width 13 height 11
click at [976, 373] on td at bounding box center [985, 372] width 21 height 13
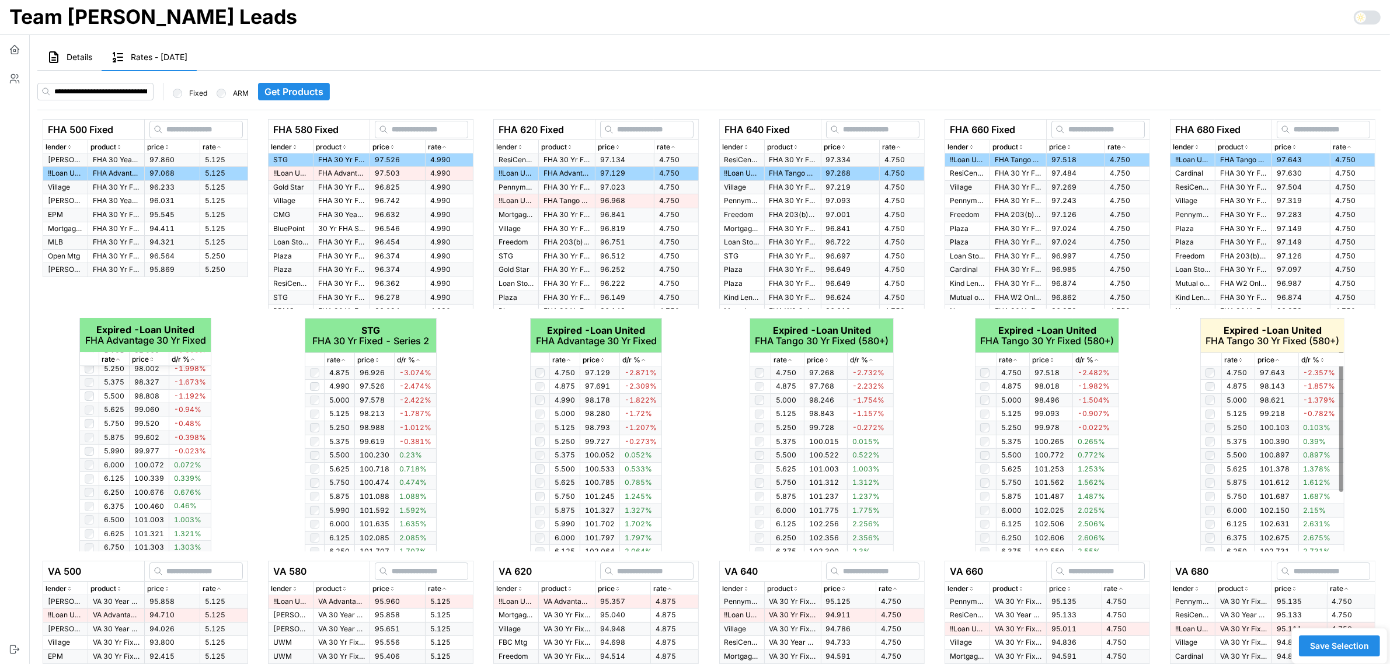
click at [1238, 363] on icon "button" at bounding box center [1240, 360] width 6 height 7
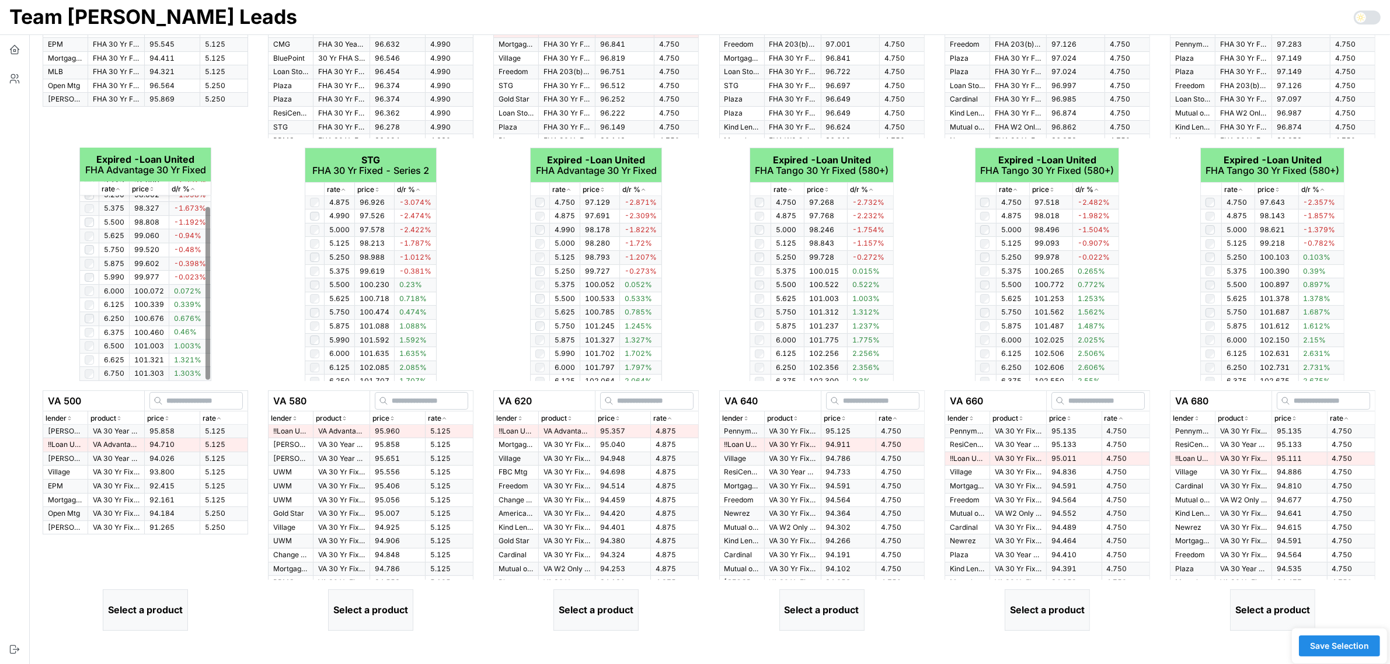
scroll to position [292, 0]
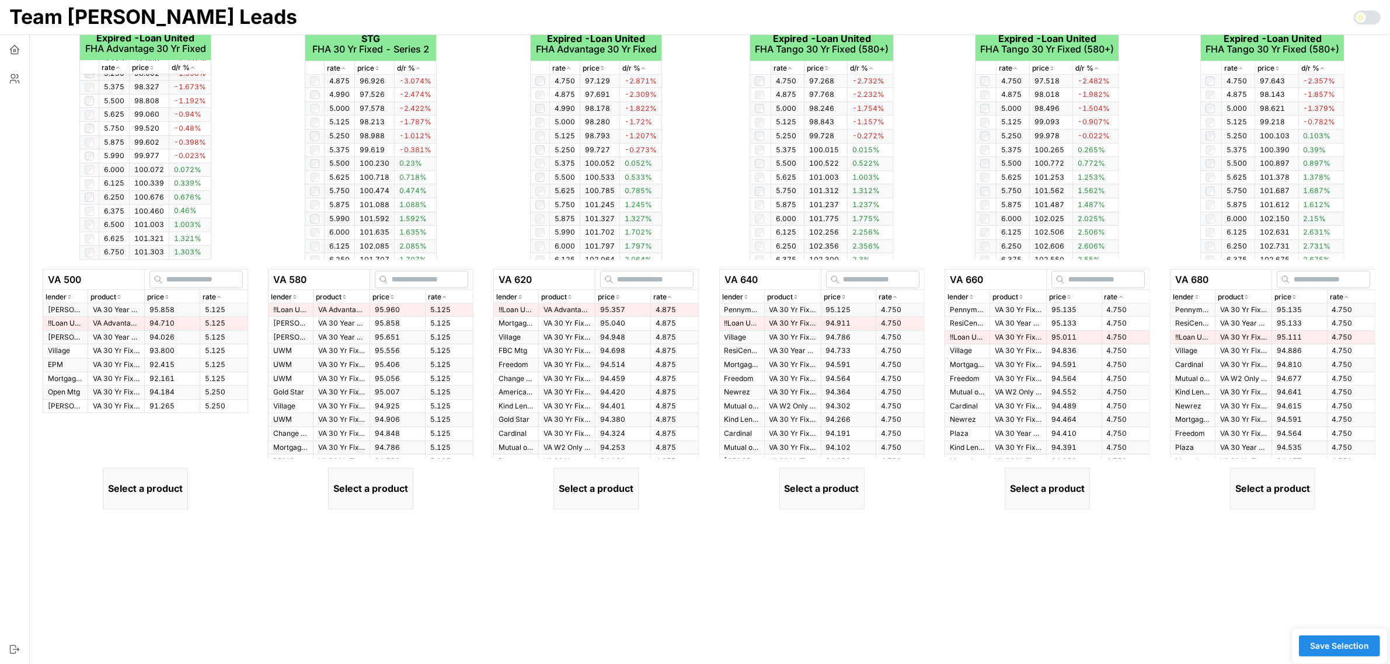
click at [191, 306] on td "95.858" at bounding box center [172, 309] width 55 height 13
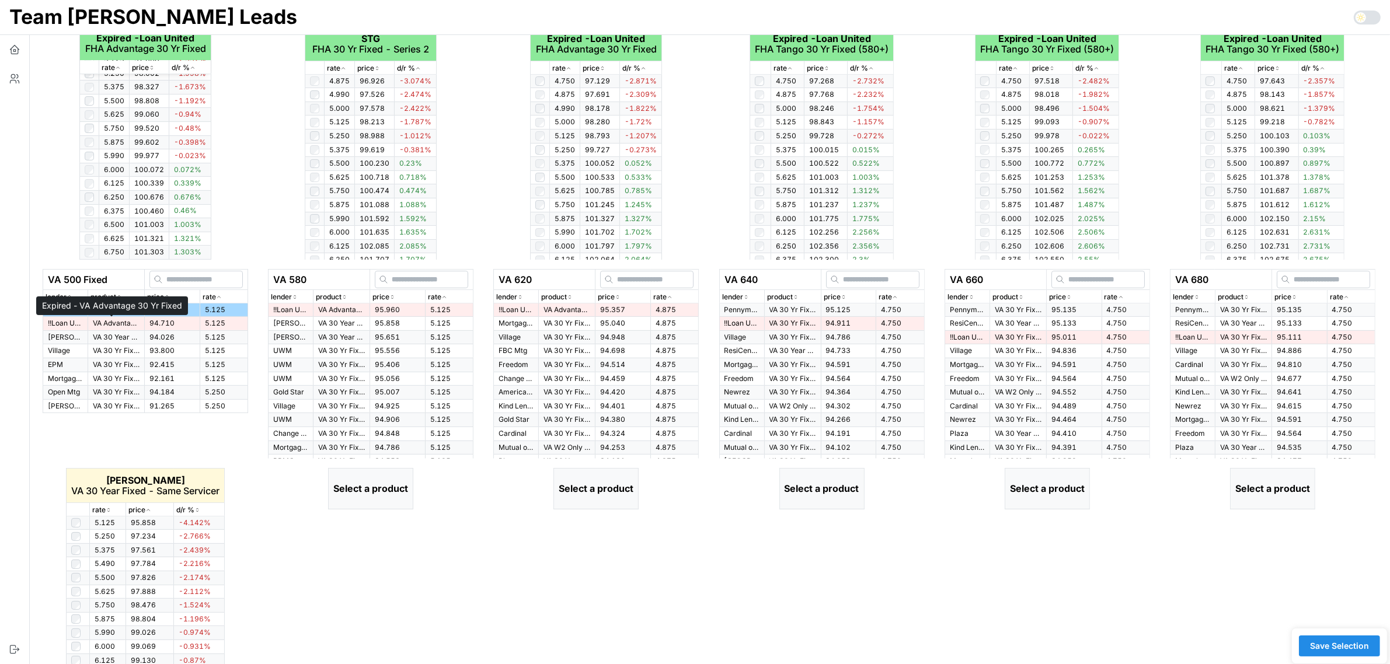
click at [130, 324] on p "VA Advantage 30 Yr Fixed" at bounding box center [116, 324] width 47 height 10
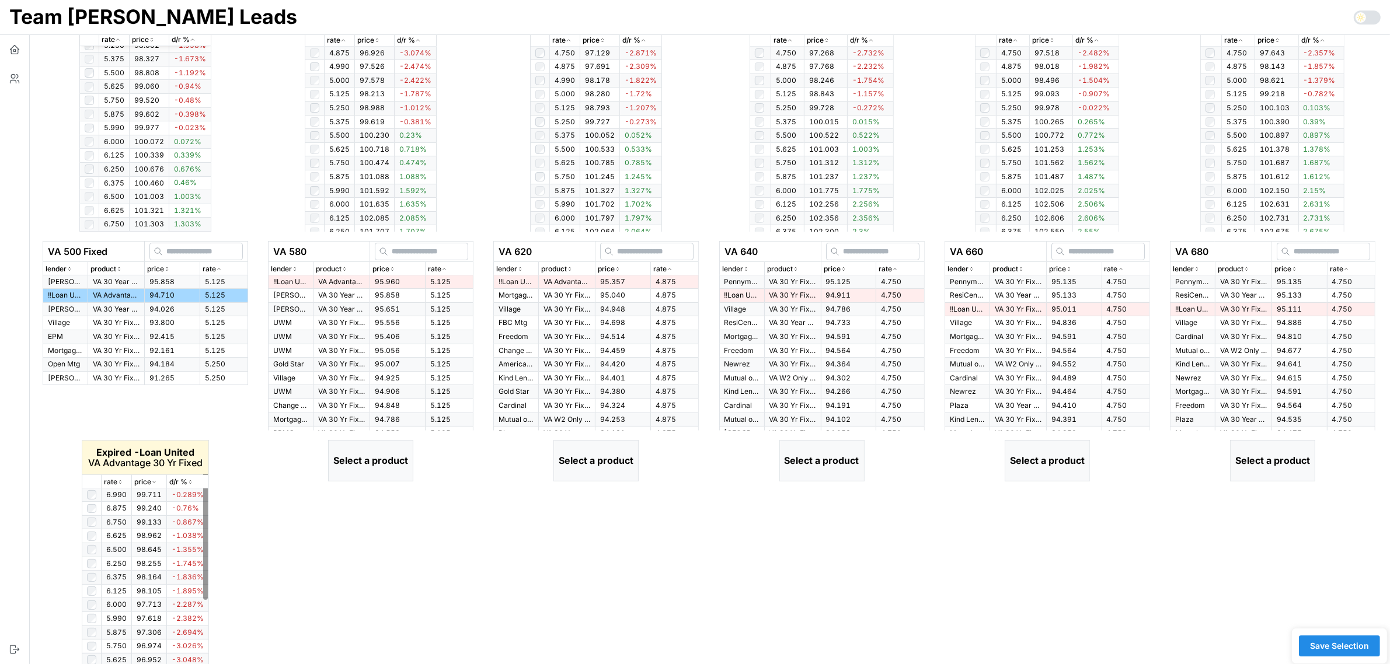
scroll to position [347, 0]
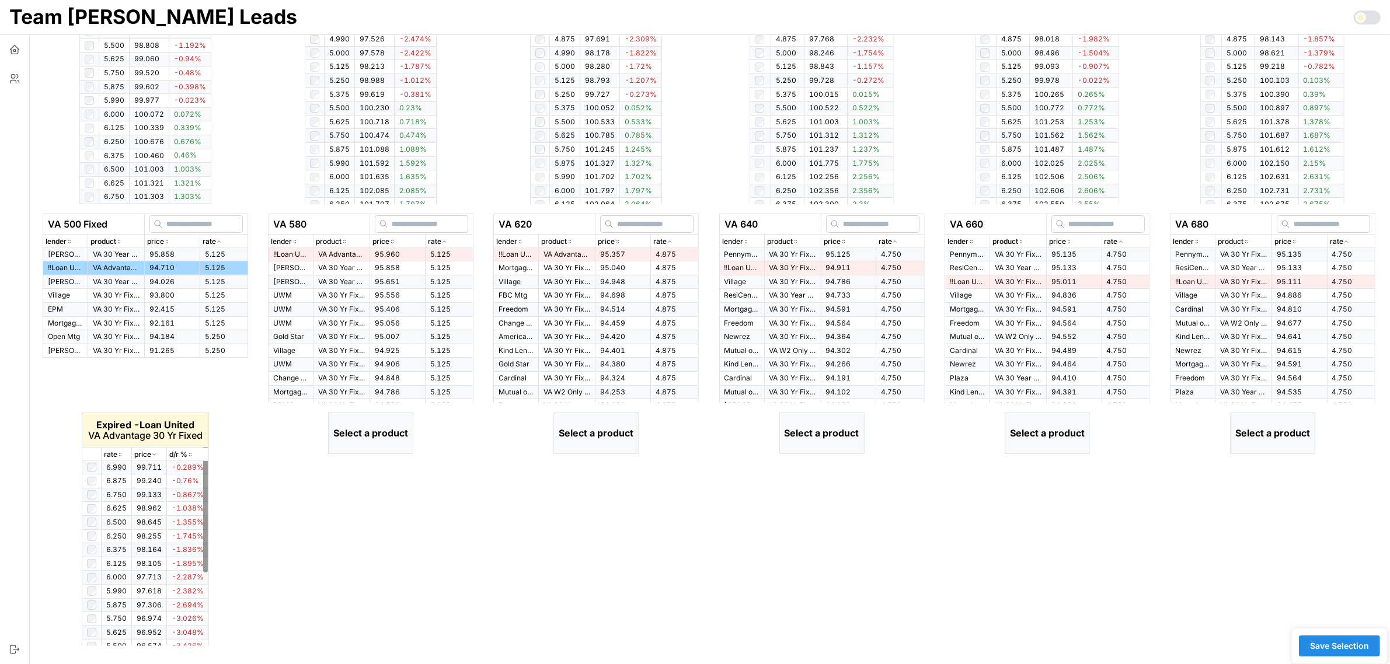
click at [118, 454] on icon "button" at bounding box center [120, 454] width 6 height 7
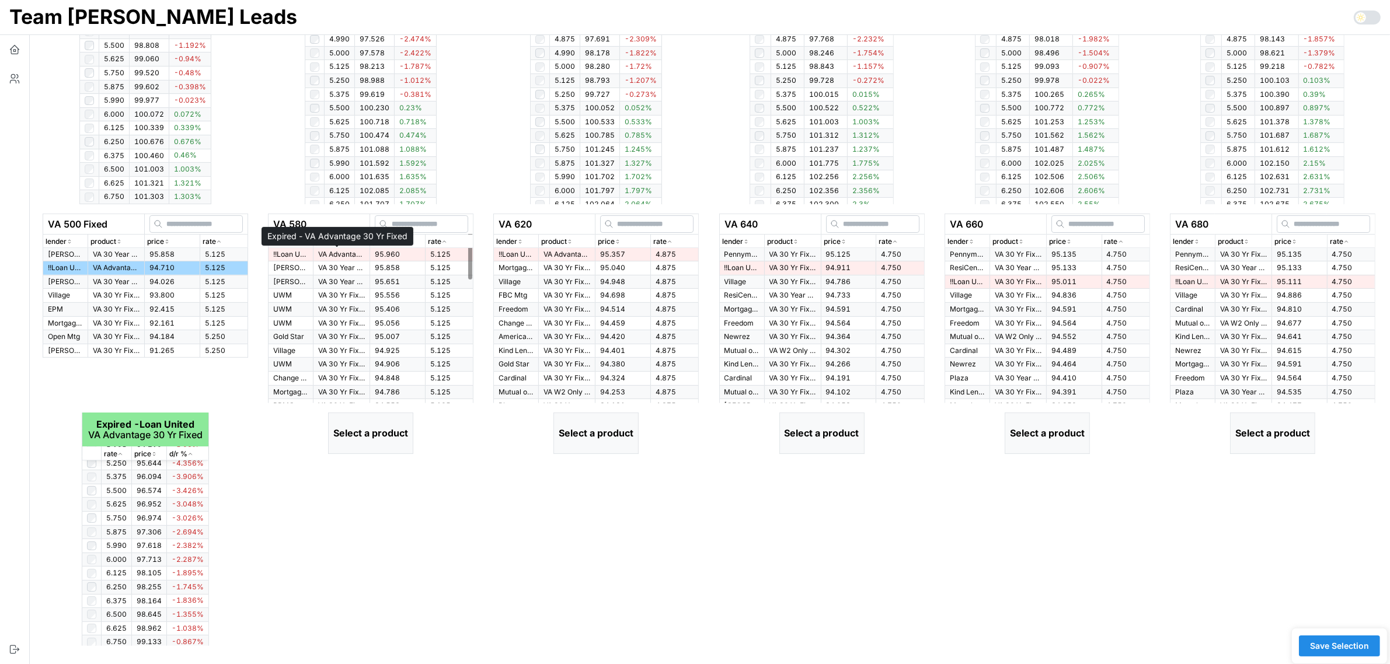
click at [341, 254] on p "VA Advantage 30 Yr Fixed" at bounding box center [341, 255] width 47 height 10
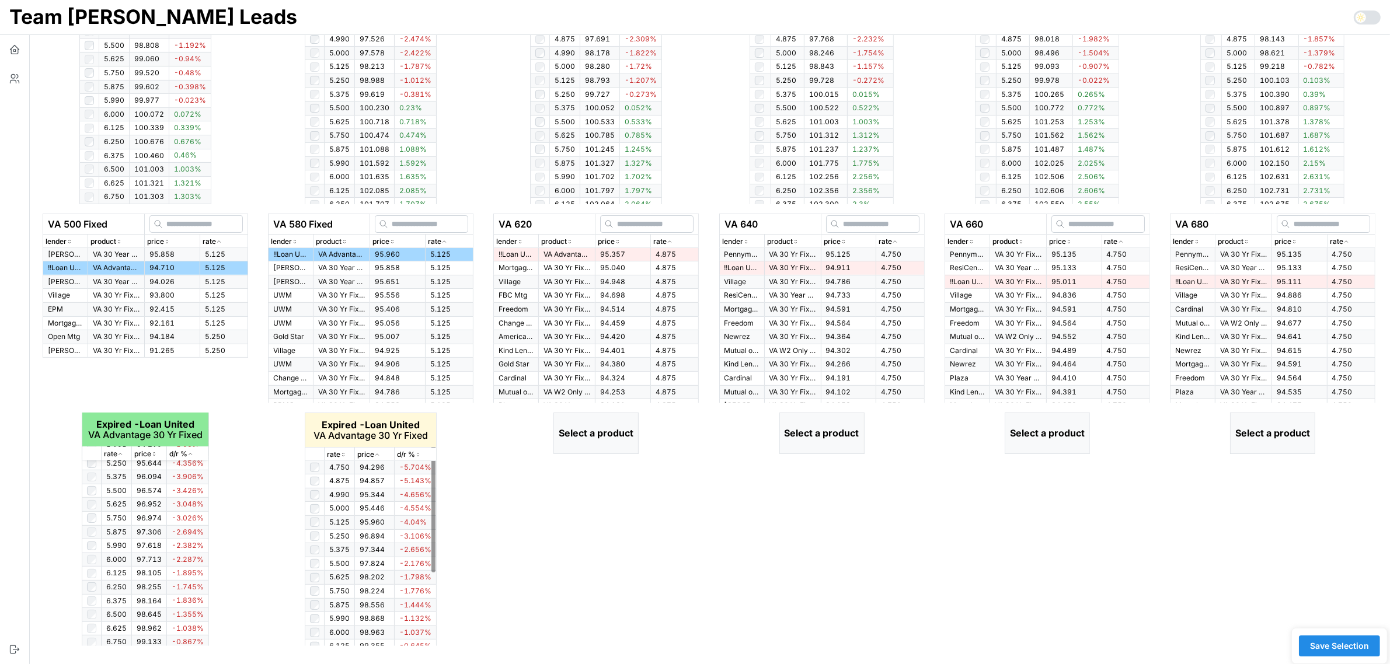
click at [345, 452] on icon "button" at bounding box center [343, 454] width 6 height 7
click at [345, 453] on icon "button" at bounding box center [343, 454] width 6 height 7
click at [668, 242] on icon "button" at bounding box center [669, 242] width 3 height 2
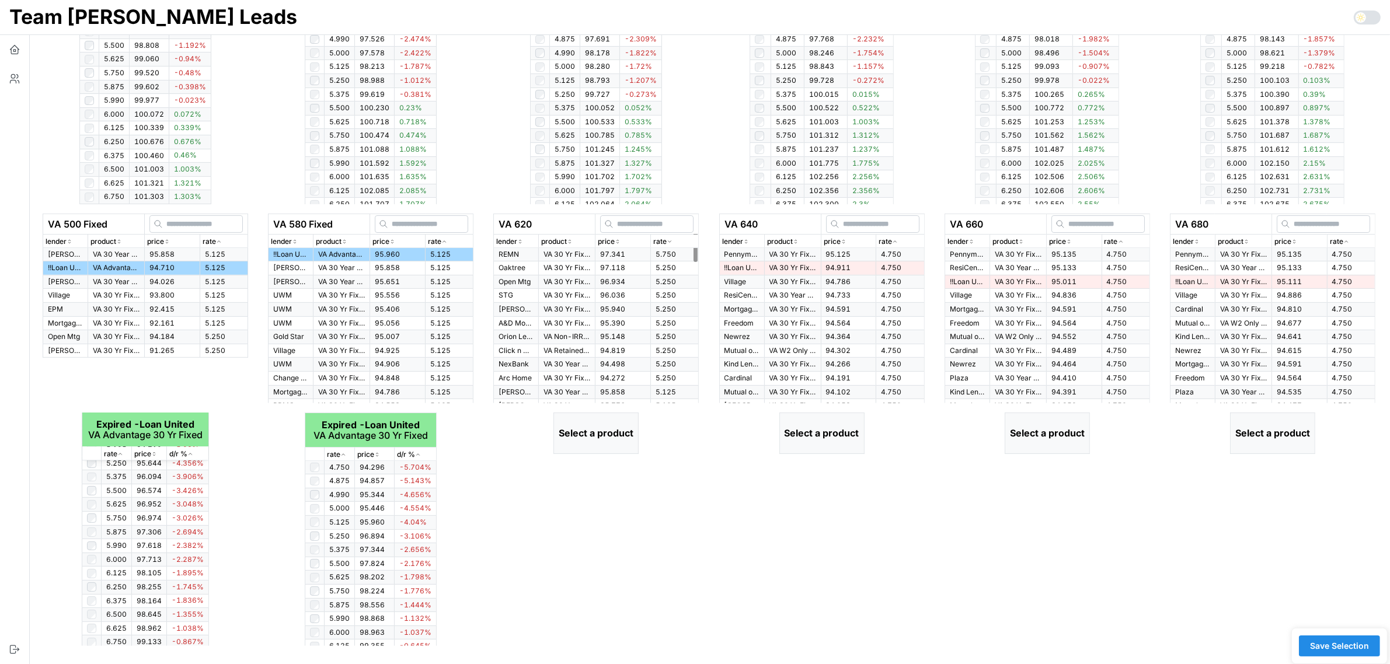
click at [668, 242] on icon "button" at bounding box center [669, 241] width 6 height 7
click at [600, 254] on span "95.357" at bounding box center [612, 254] width 25 height 9
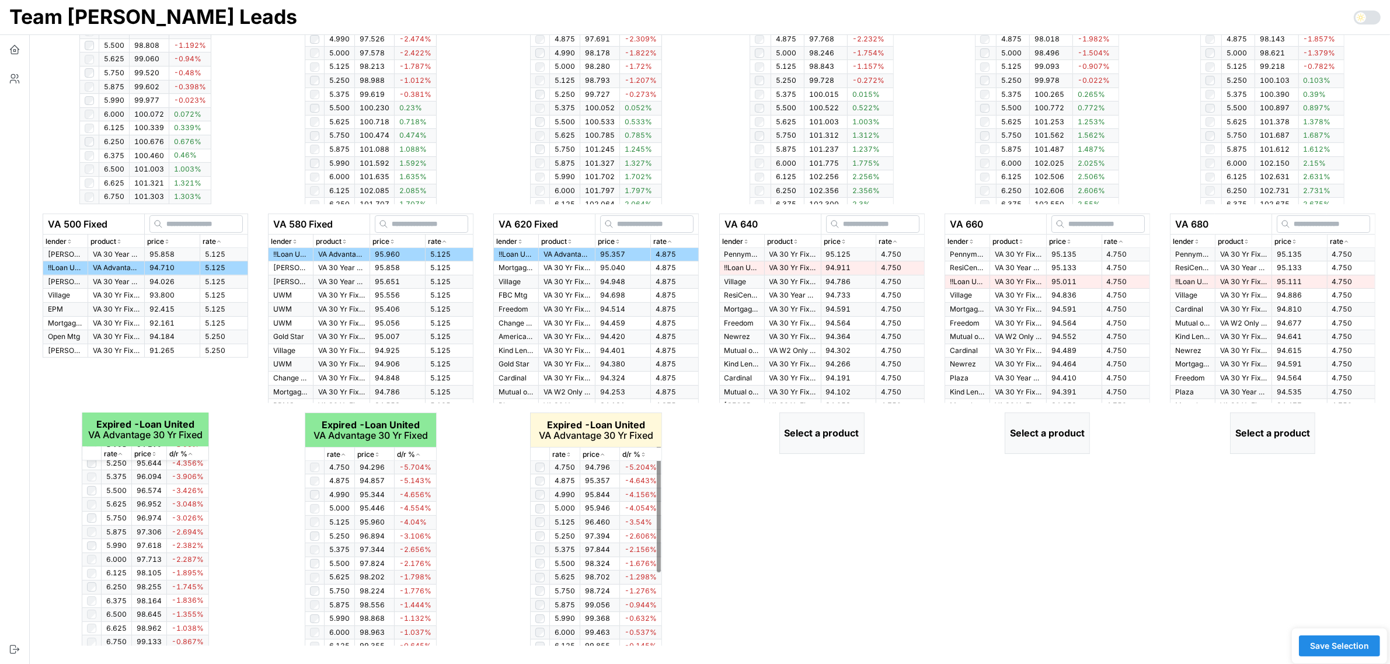
click at [570, 453] on icon "button" at bounding box center [568, 454] width 6 height 7
click at [842, 254] on span "95.125" at bounding box center [838, 254] width 25 height 9
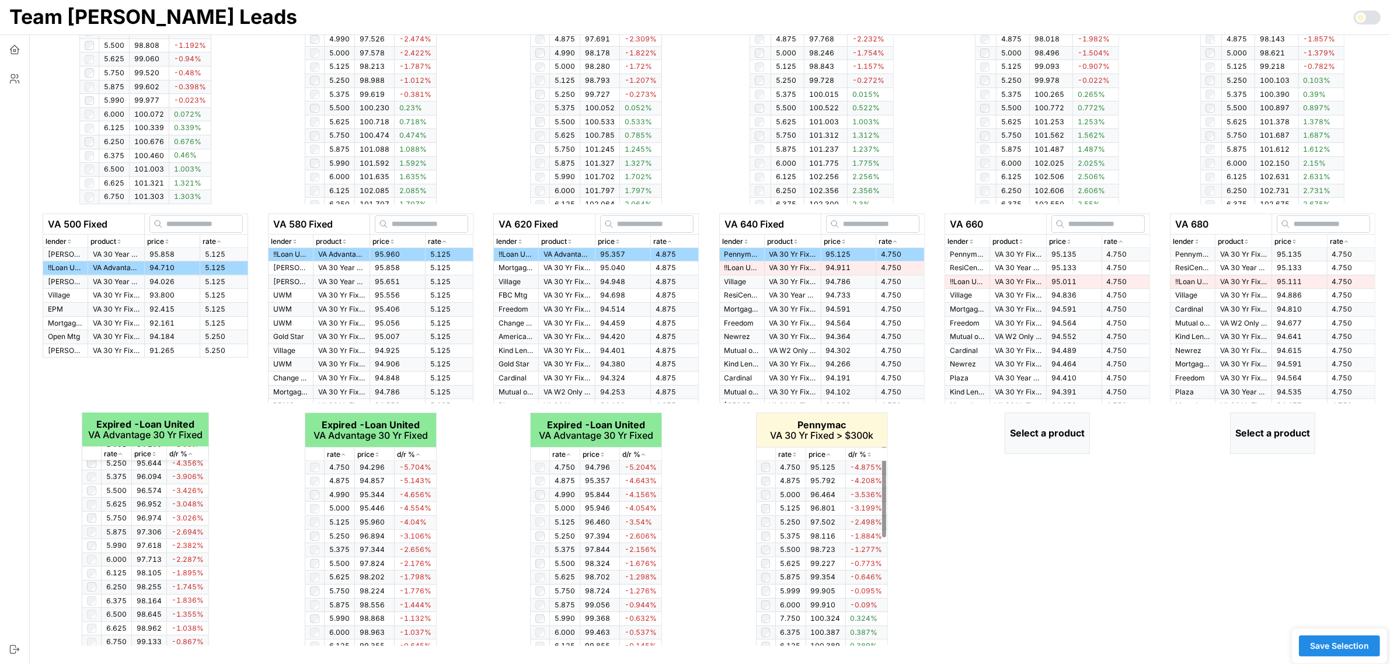
click at [789, 456] on p "rate" at bounding box center [784, 454] width 13 height 11
click at [792, 455] on icon "button" at bounding box center [794, 454] width 6 height 7
click at [791, 458] on p "rate" at bounding box center [784, 454] width 13 height 11
click at [795, 451] on icon "button" at bounding box center [794, 454] width 6 height 7
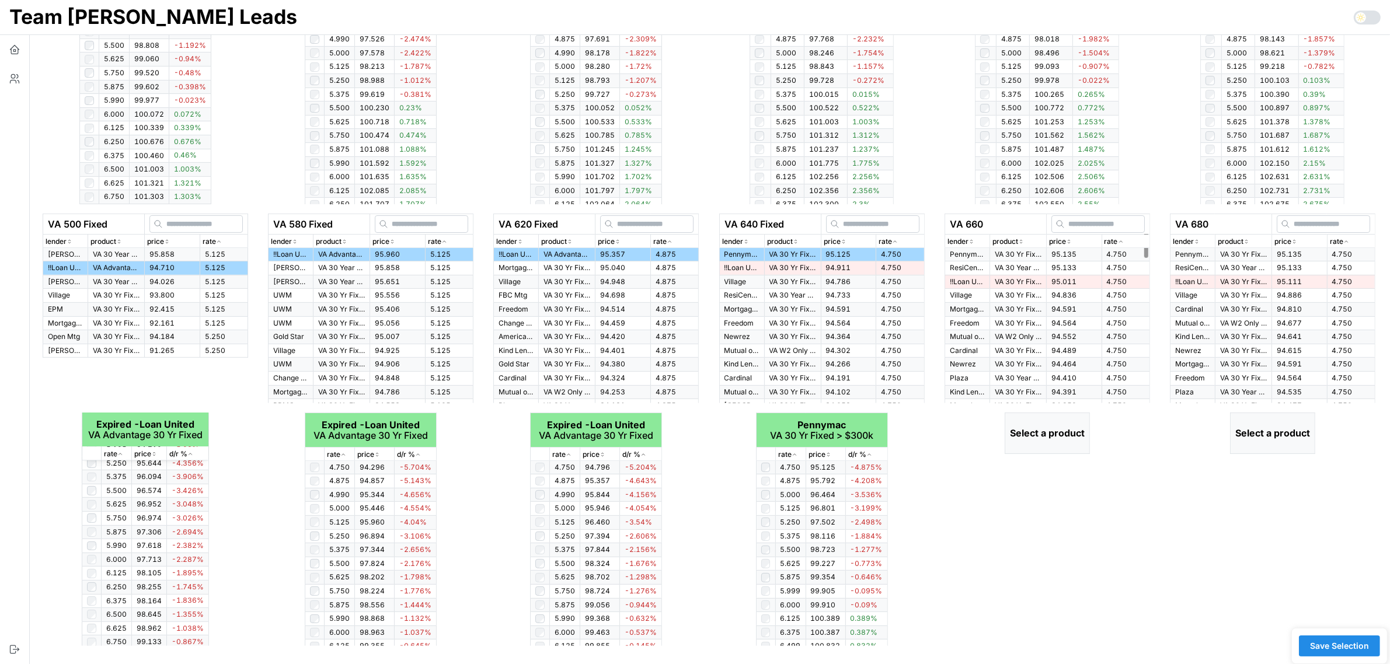
click at [1115, 251] on span "4.750" at bounding box center [1116, 254] width 20 height 9
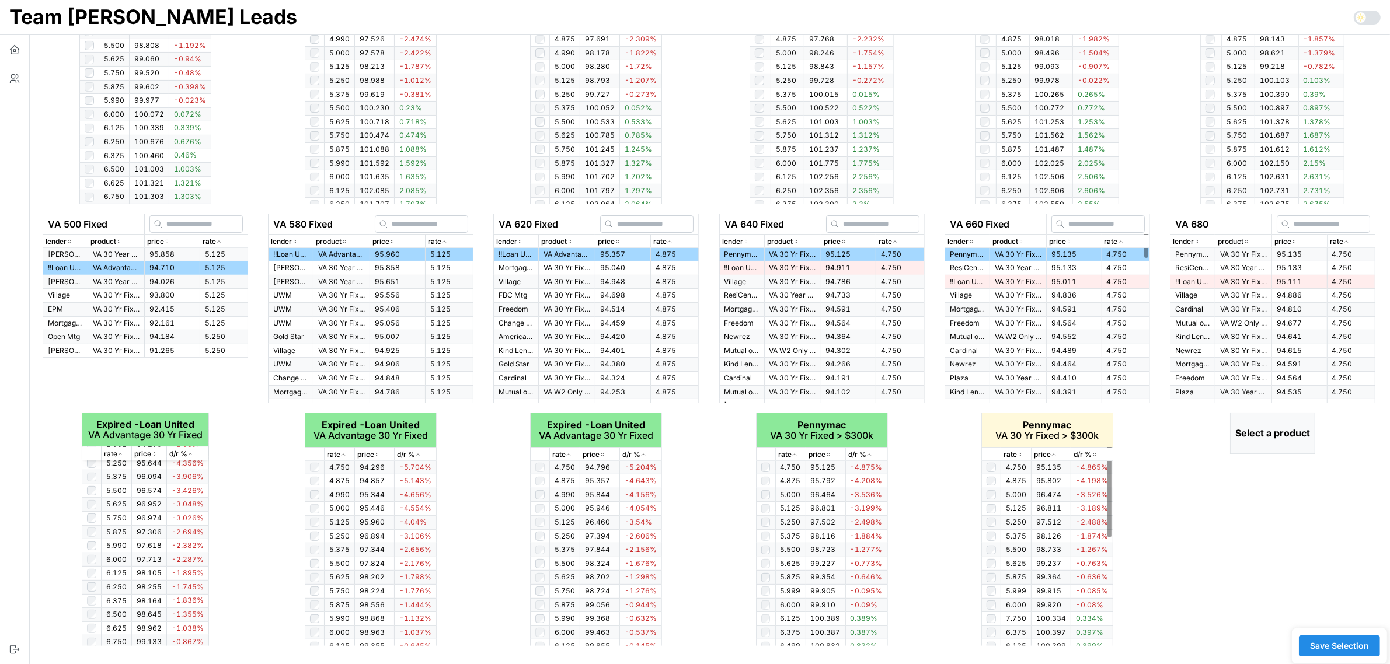
click at [1024, 455] on div "rate" at bounding box center [1015, 454] width 25 height 11
click at [996, 574] on div at bounding box center [990, 577] width 9 height 9
click at [1349, 240] on div "rate" at bounding box center [1350, 241] width 43 height 11
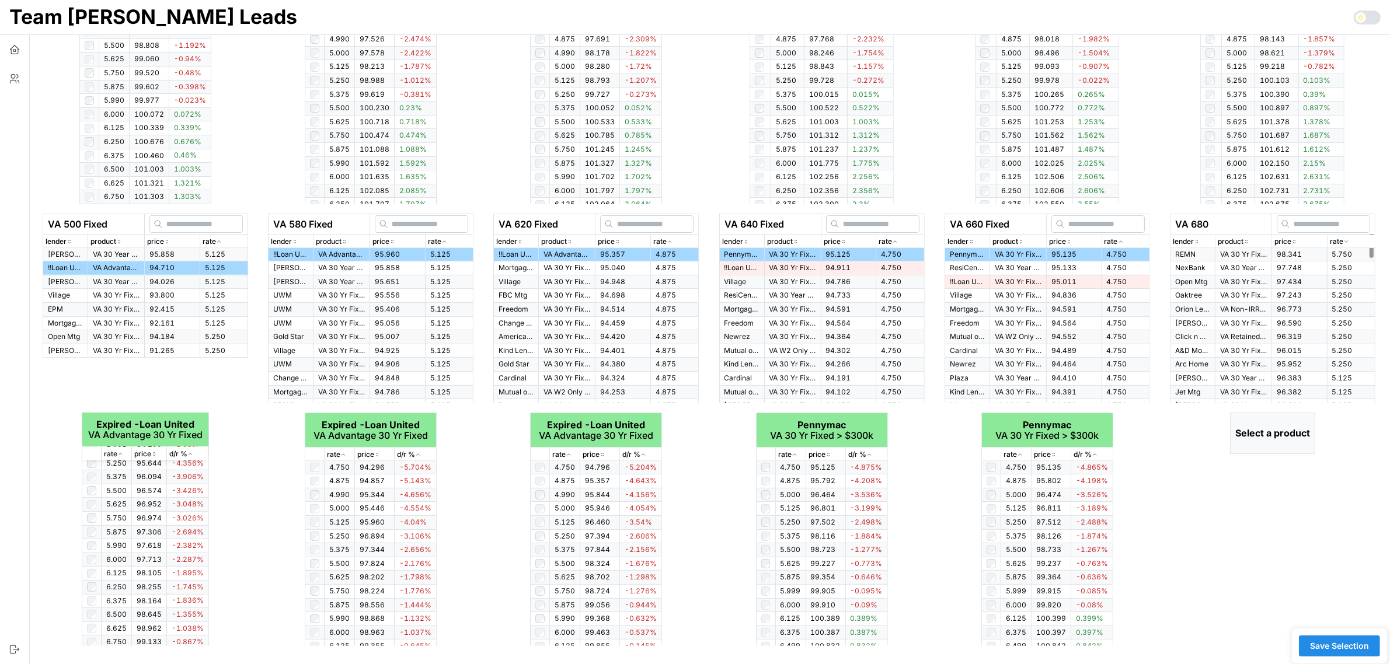
click at [1349, 240] on div "rate" at bounding box center [1350, 241] width 43 height 11
click at [1244, 255] on p "VA 30 Yr Fixed > $300k" at bounding box center [1243, 255] width 47 height 10
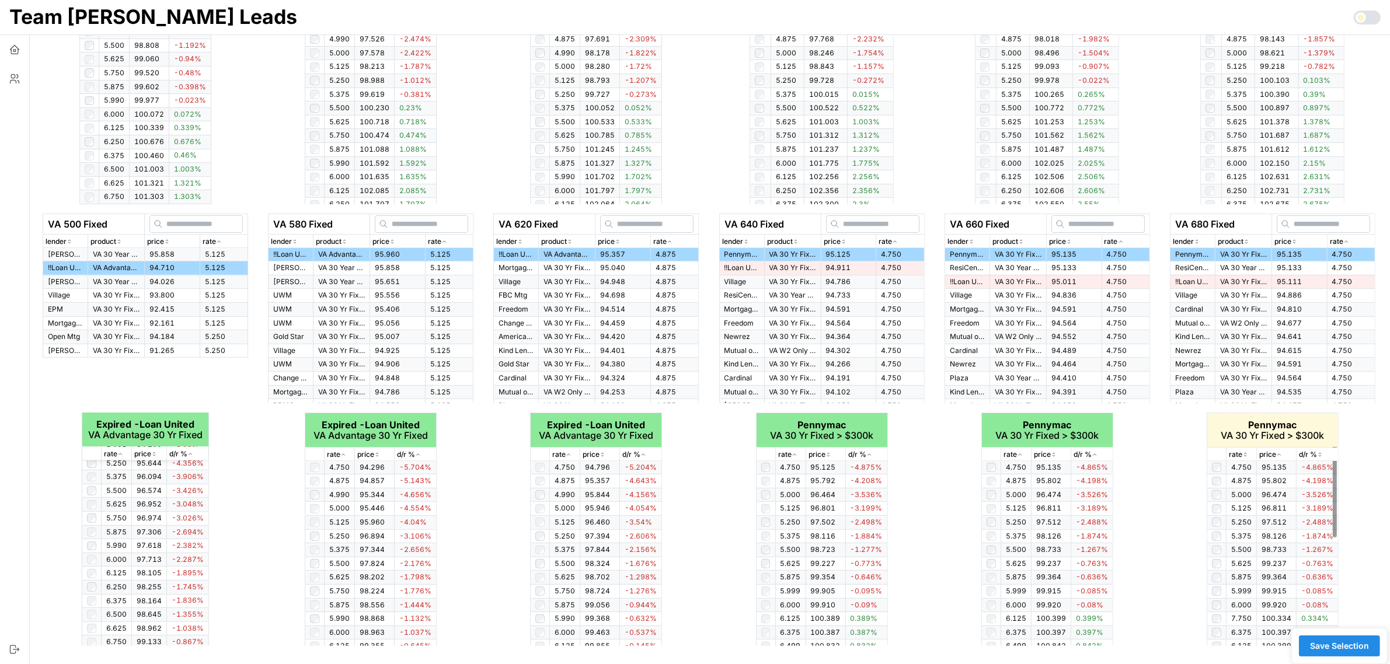
click at [1244, 453] on icon "button" at bounding box center [1245, 454] width 6 height 7
click at [1244, 454] on icon "button" at bounding box center [1244, 455] width 3 height 2
click at [1354, 646] on span "Save Selection" at bounding box center [1339, 646] width 59 height 20
click at [1356, 646] on span "Save Selection" at bounding box center [1339, 646] width 59 height 20
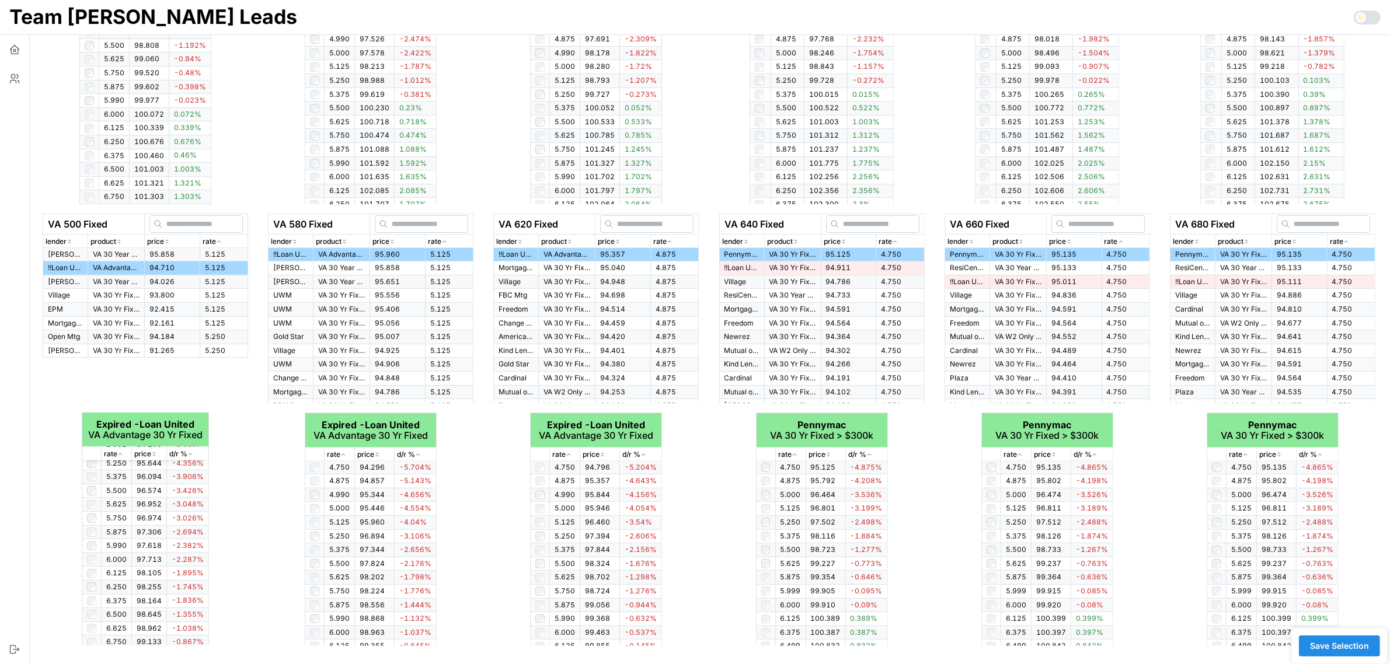
click at [1356, 646] on span "Save Selection" at bounding box center [1339, 646] width 59 height 20
click at [16, 50] on icon "button" at bounding box center [15, 50] width 12 height 12
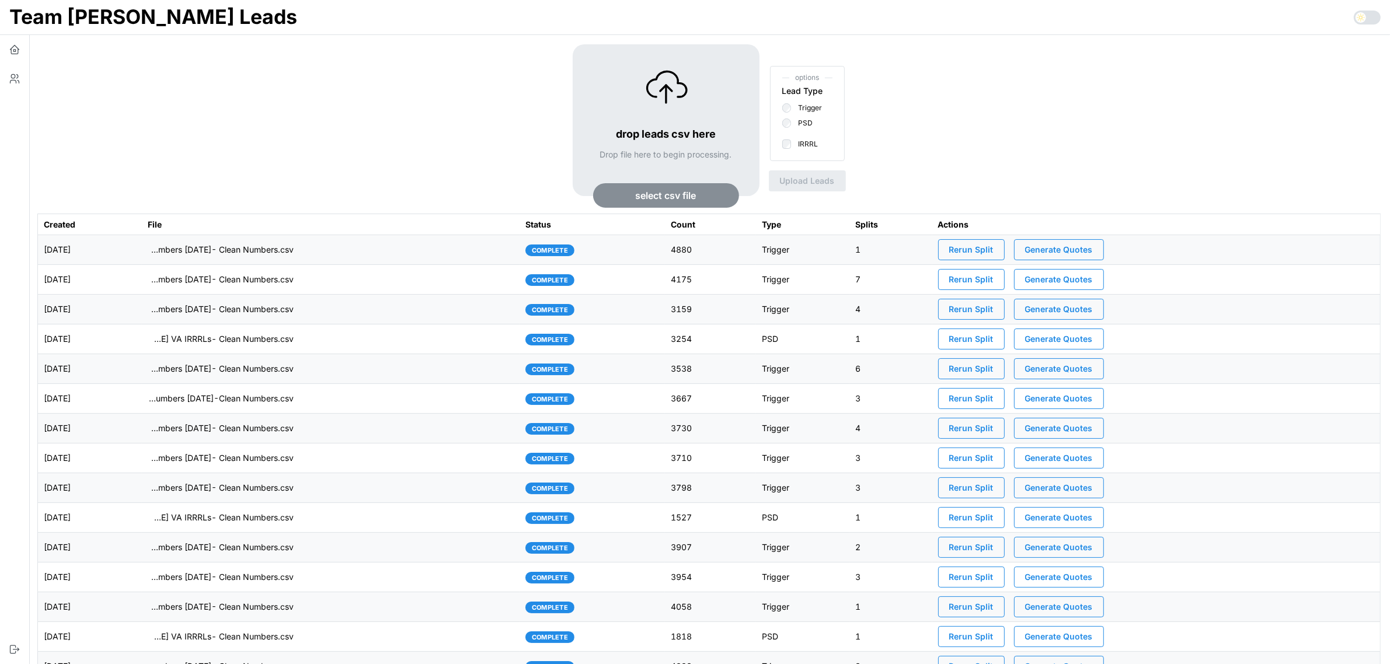
click at [1089, 246] on span "Generate Quotes" at bounding box center [1059, 250] width 68 height 20
click at [383, 250] on td "imports/[PERSON_NAME]/1759153699897-TU Master List With Numbers [DATE]- Clean N…" at bounding box center [331, 250] width 378 height 30
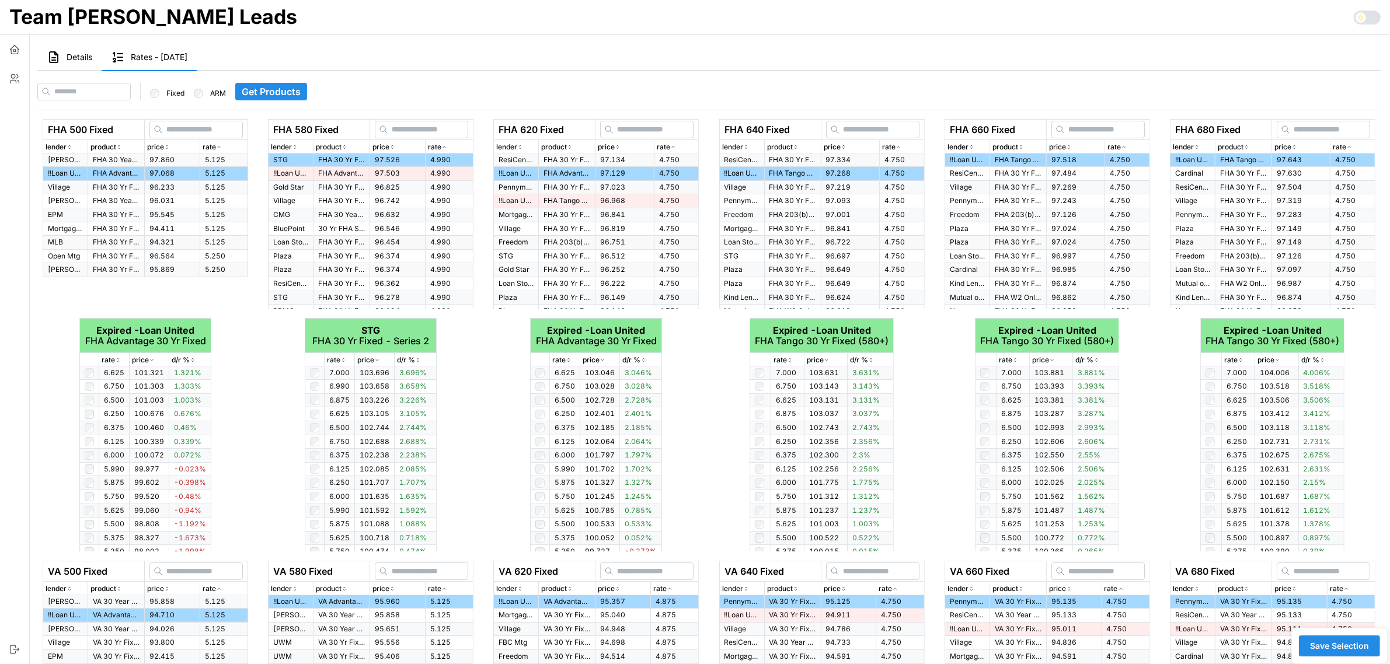
drag, startPoint x: 81, startPoint y: 60, endPoint x: 378, endPoint y: 206, distance: 331.2
click at [81, 60] on span "Details" at bounding box center [80, 57] width 26 height 8
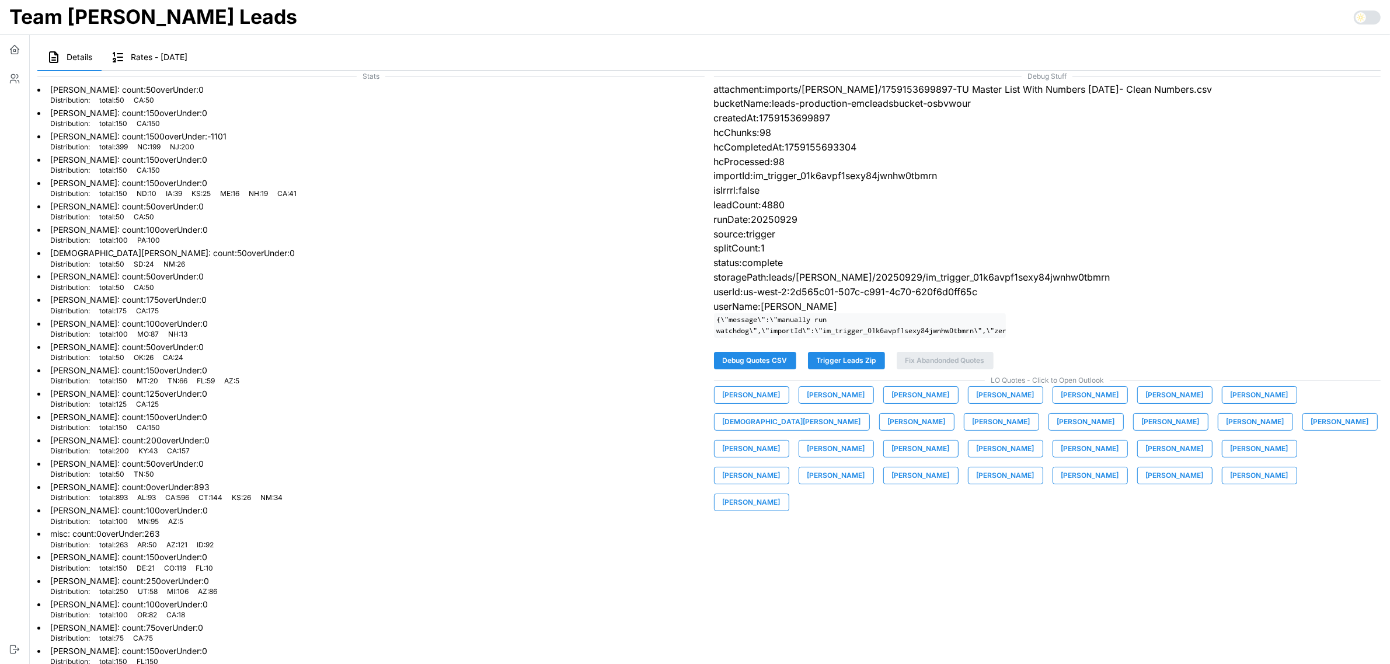
click at [757, 403] on span "[PERSON_NAME]" at bounding box center [751, 395] width 58 height 16
click at [835, 403] on span "[PERSON_NAME]" at bounding box center [836, 395] width 58 height 16
click at [892, 403] on span "[PERSON_NAME]" at bounding box center [921, 395] width 58 height 16
click at [983, 403] on span "[PERSON_NAME]" at bounding box center [1005, 395] width 58 height 16
click at [1074, 403] on span "[PERSON_NAME]" at bounding box center [1090, 395] width 58 height 16
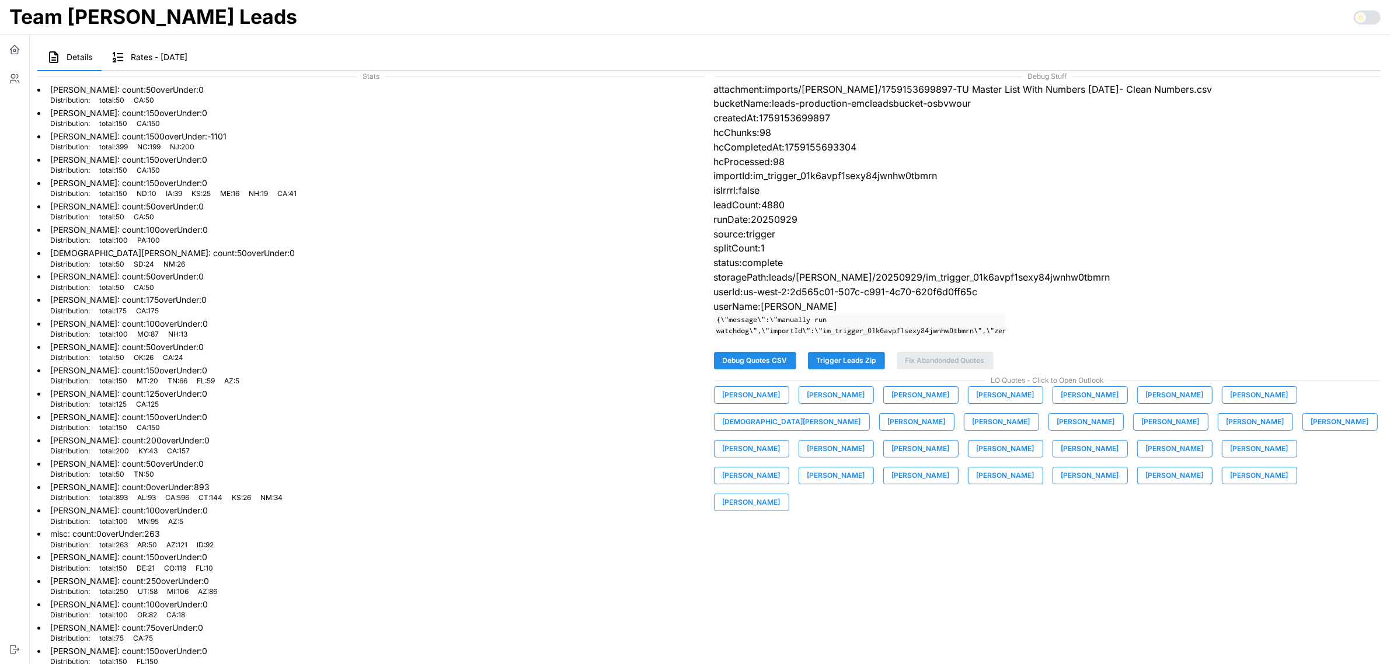
click at [1162, 403] on span "[PERSON_NAME]" at bounding box center [1175, 395] width 58 height 16
click at [1249, 403] on span "[PERSON_NAME]" at bounding box center [1259, 395] width 58 height 16
click at [861, 414] on span "[DEMOGRAPHIC_DATA][PERSON_NAME]" at bounding box center [791, 422] width 138 height 16
click at [888, 429] on span "[PERSON_NAME]" at bounding box center [917, 422] width 58 height 16
click at [972, 430] on span "[PERSON_NAME]" at bounding box center [1001, 422] width 58 height 16
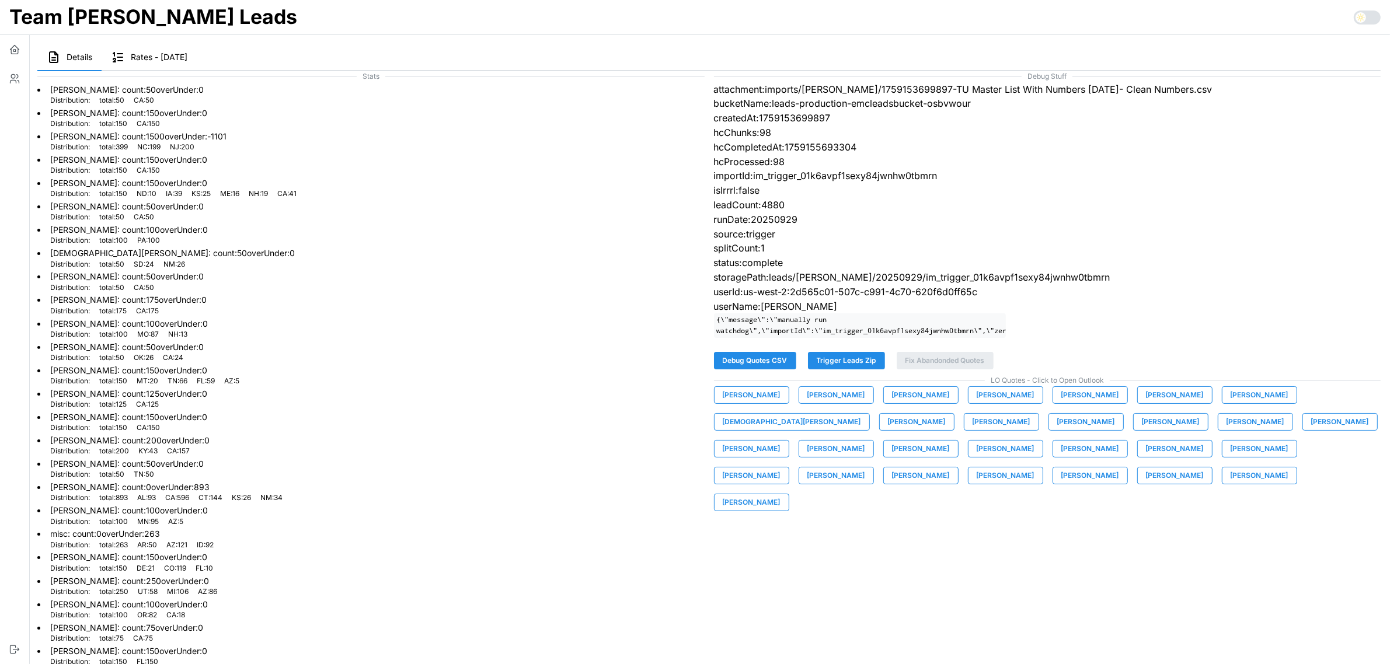
click at [1057, 428] on span "[PERSON_NAME]" at bounding box center [1086, 422] width 58 height 16
click at [1141, 430] on span "[PERSON_NAME]" at bounding box center [1170, 422] width 58 height 16
click at [1226, 430] on span "[PERSON_NAME]" at bounding box center [1255, 422] width 58 height 16
click at [1311, 427] on span "[PERSON_NAME]" at bounding box center [1340, 422] width 58 height 16
click at [780, 441] on span "[PERSON_NAME]" at bounding box center [751, 449] width 58 height 16
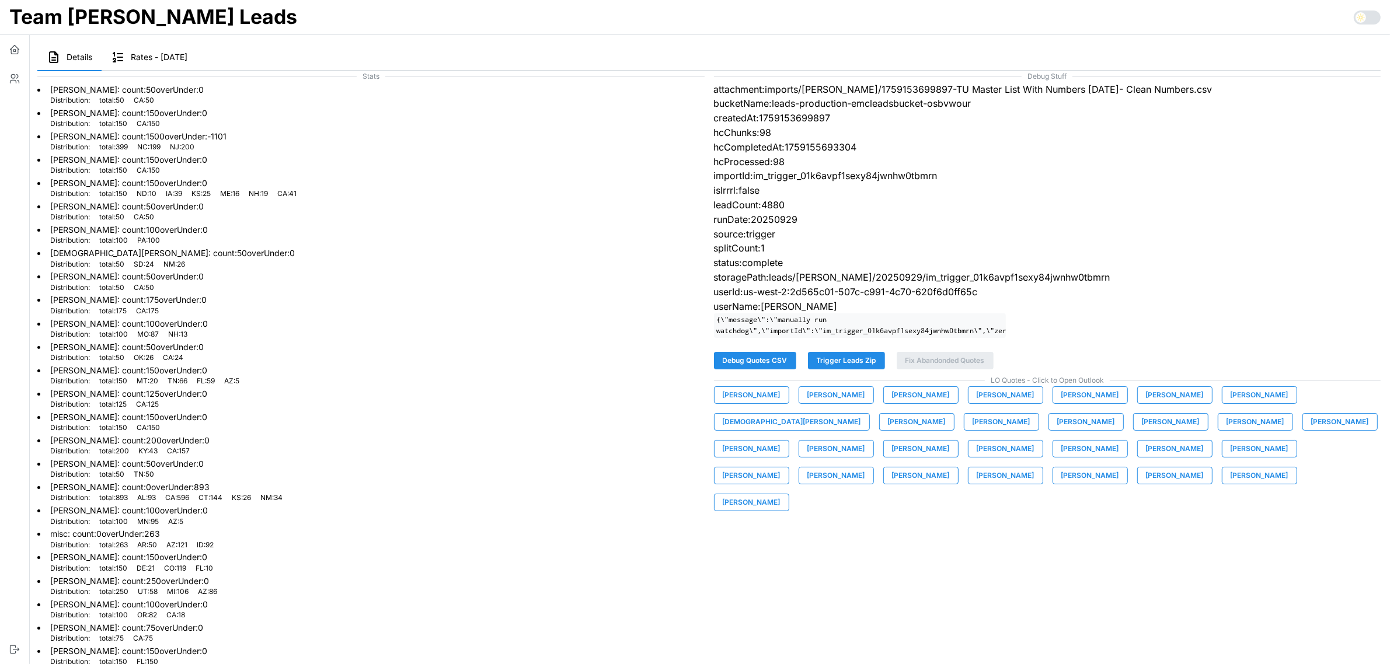
click at [865, 441] on span "[PERSON_NAME]" at bounding box center [836, 449] width 58 height 16
click at [949, 441] on span "[PERSON_NAME]" at bounding box center [921, 449] width 58 height 16
click at [1061, 457] on span "[PERSON_NAME]" at bounding box center [1090, 449] width 58 height 16
click at [1146, 457] on span "[PERSON_NAME]" at bounding box center [1175, 449] width 58 height 16
click at [1230, 457] on span "[PERSON_NAME]" at bounding box center [1259, 449] width 58 height 16
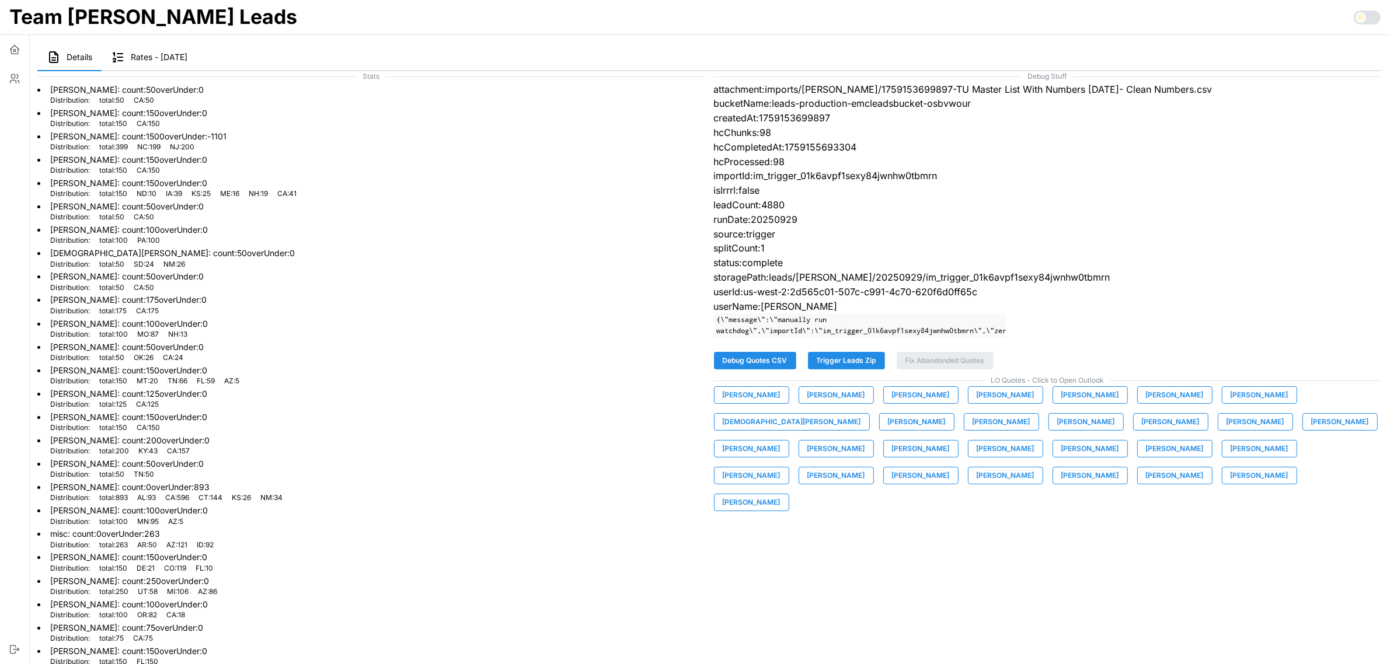
click at [780, 467] on span "[PERSON_NAME]" at bounding box center [751, 475] width 58 height 16
click at [865, 467] on span "[PERSON_NAME]" at bounding box center [836, 475] width 58 height 16
click at [949, 467] on span "[PERSON_NAME]" at bounding box center [921, 475] width 58 height 16
click at [1034, 467] on span "[PERSON_NAME]" at bounding box center [1005, 475] width 58 height 16
click at [1119, 467] on span "[PERSON_NAME]" at bounding box center [1090, 475] width 58 height 16
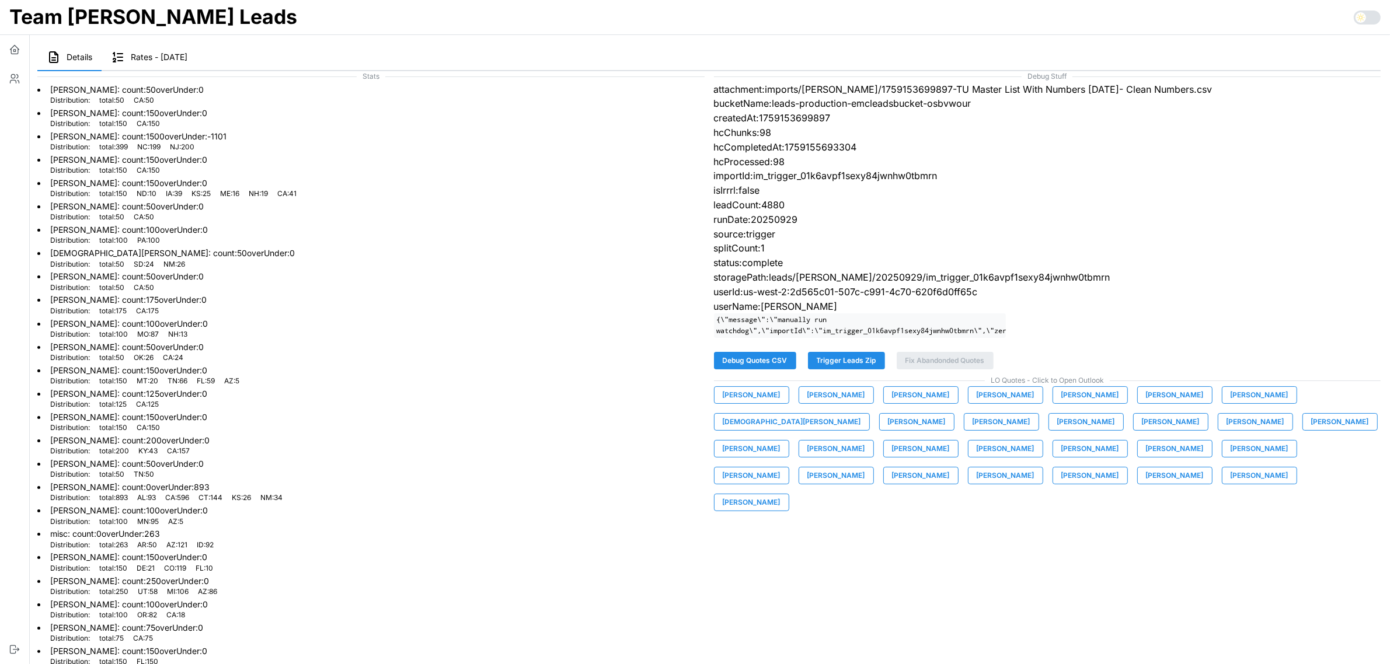
click at [1146, 484] on span "[PERSON_NAME]" at bounding box center [1175, 475] width 58 height 16
click at [1230, 483] on span "[PERSON_NAME]" at bounding box center [1259, 475] width 58 height 16
click at [780, 494] on span "[PERSON_NAME]" at bounding box center [751, 502] width 58 height 16
drag, startPoint x: 491, startPoint y: 142, endPoint x: 718, endPoint y: 4, distance: 265.5
click at [491, 142] on li "[PERSON_NAME] : count: 1500 overUnder: -1101 Distribution: total : 399 NC : 199…" at bounding box center [370, 140] width 667 height 23
